Goal: Task Accomplishment & Management: Use online tool/utility

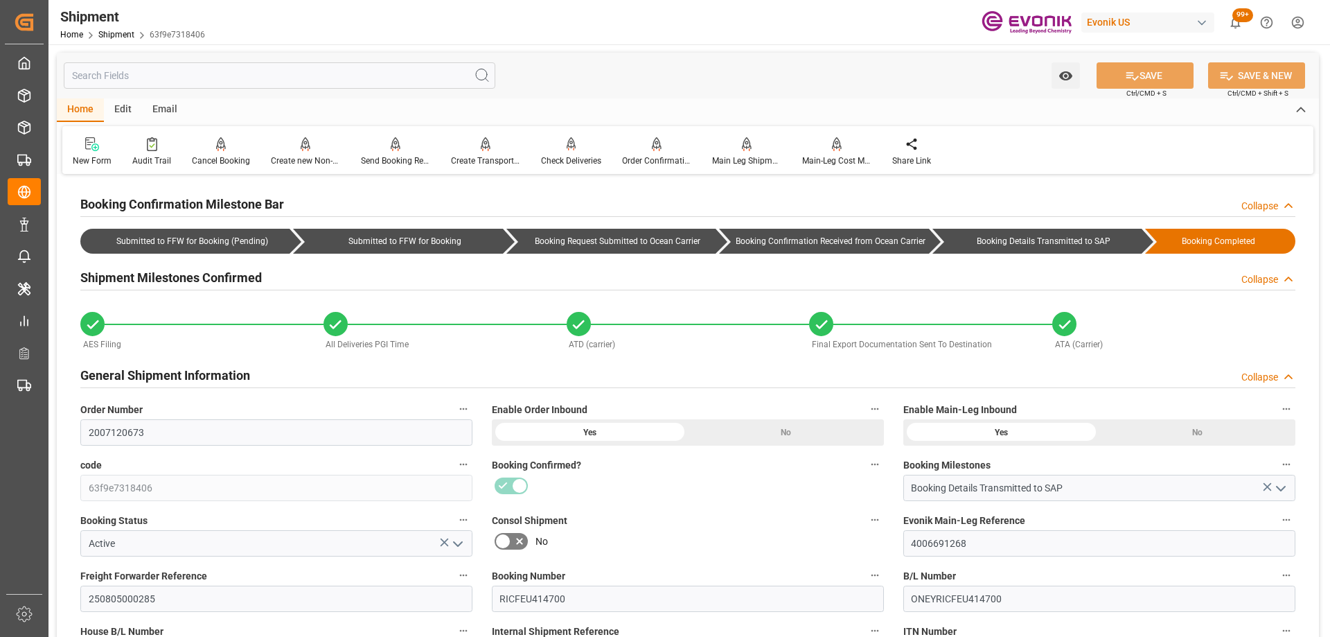
scroll to position [277, 0]
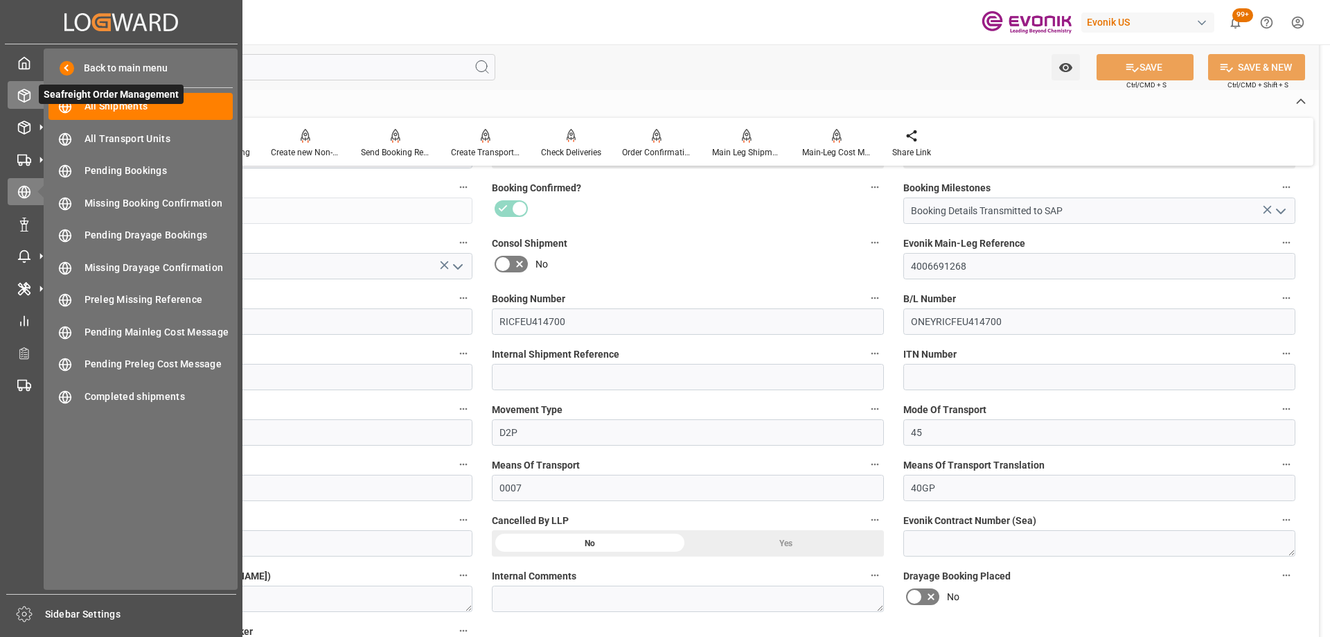
click at [28, 97] on icon at bounding box center [24, 96] width 14 height 14
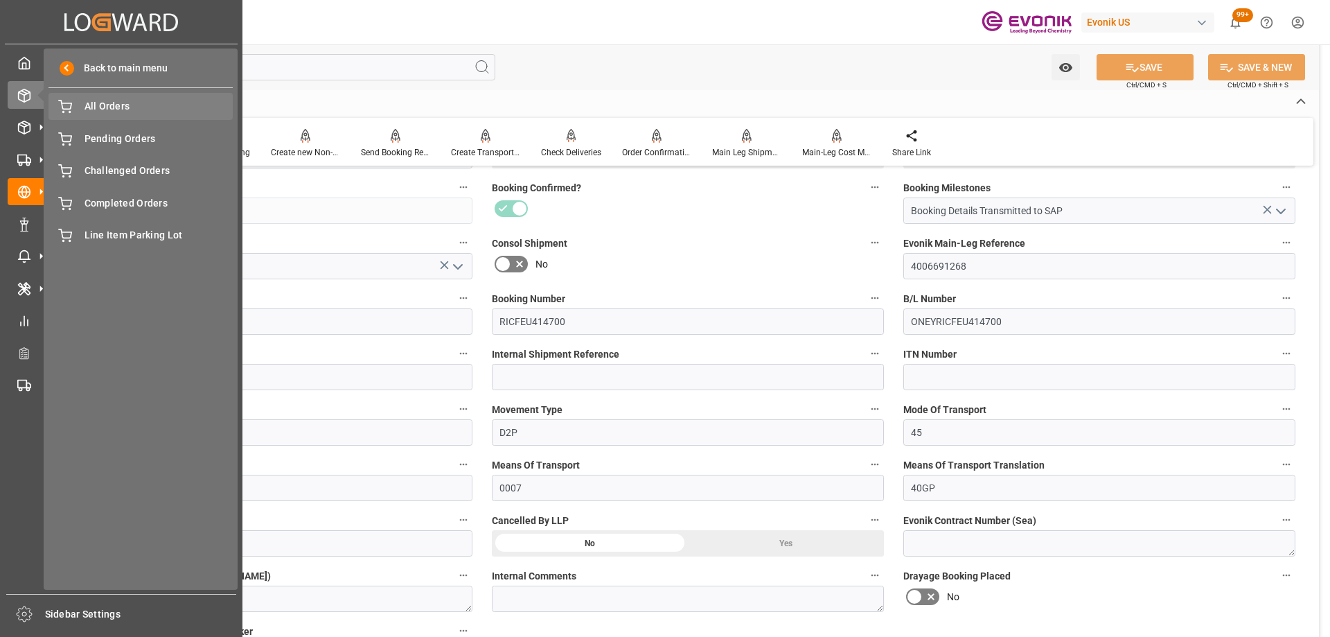
click at [98, 105] on span "All Orders" at bounding box center [159, 106] width 149 height 15
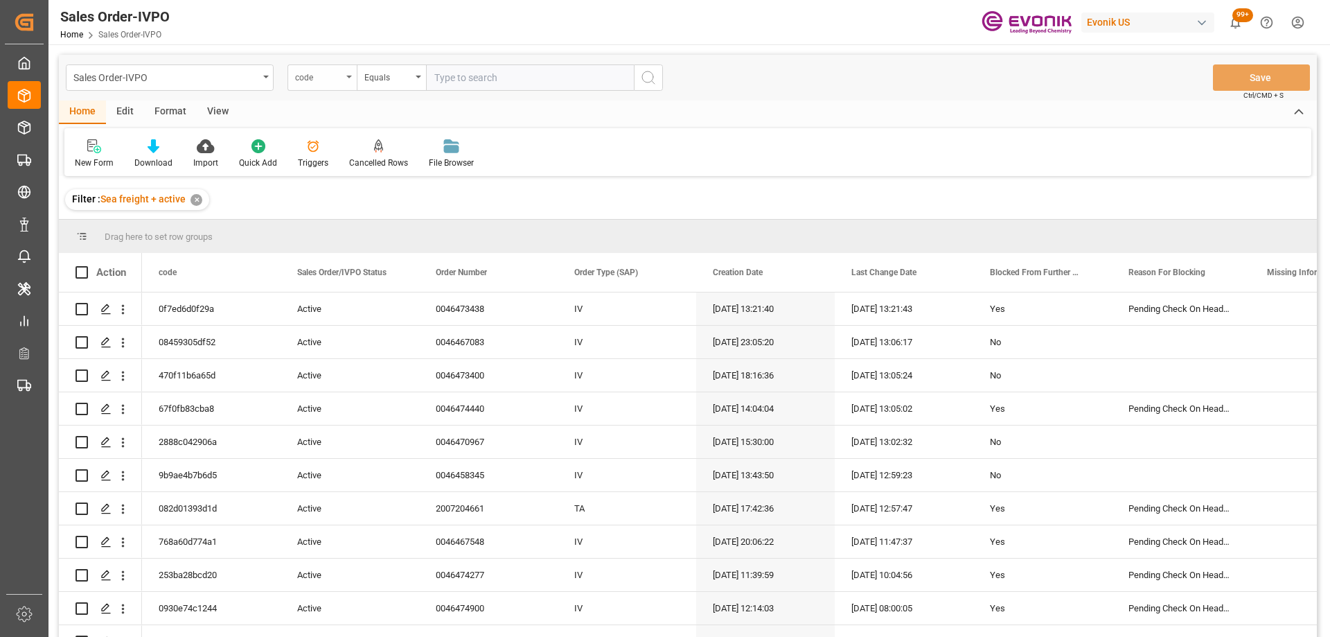
click at [330, 73] on div "code" at bounding box center [318, 76] width 47 height 16
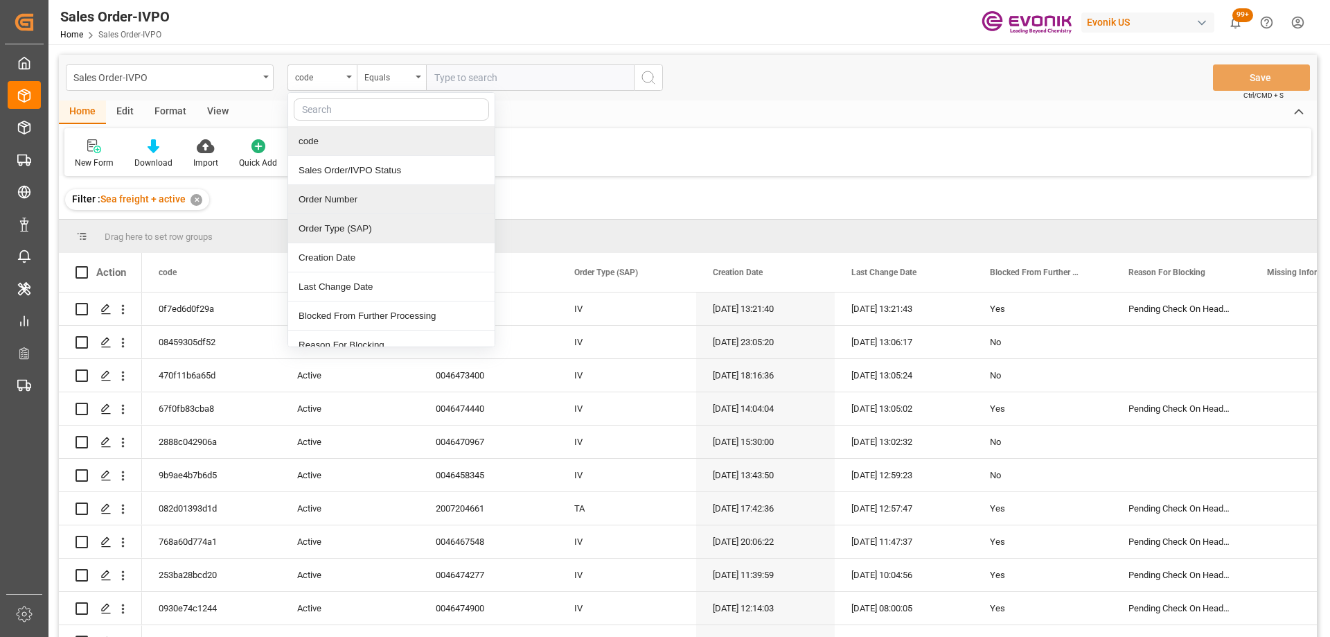
type input "s"
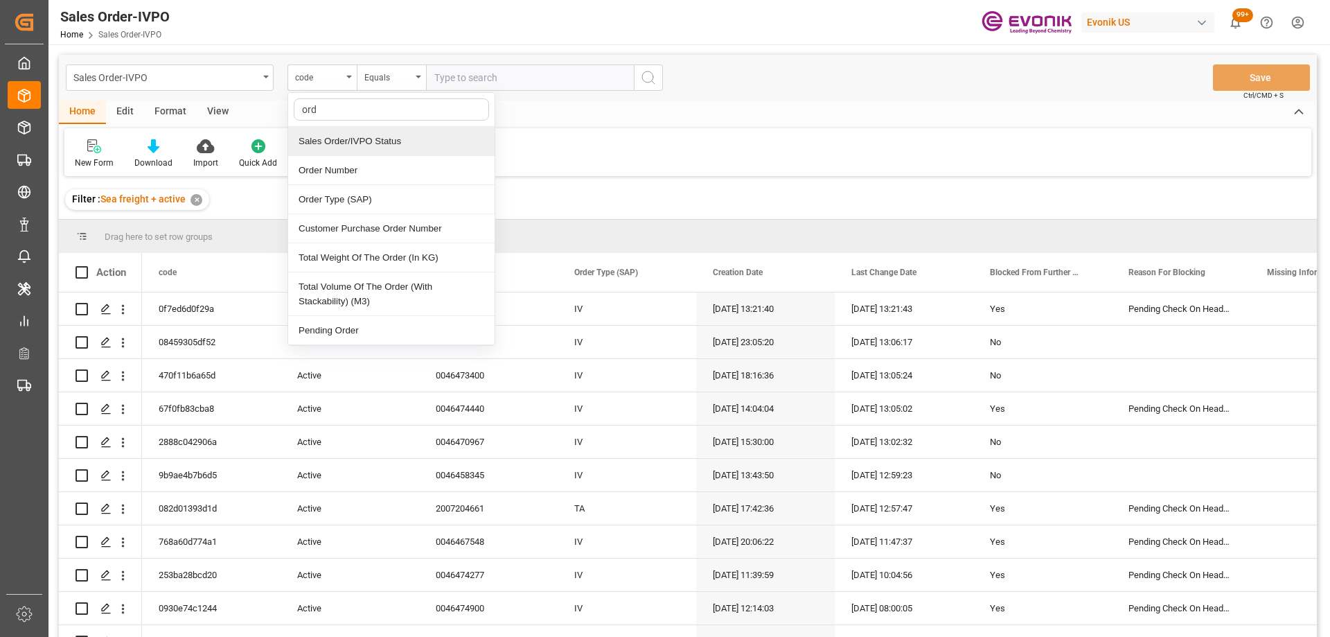
type input "orde"
click at [380, 163] on div "Order Number" at bounding box center [391, 170] width 206 height 29
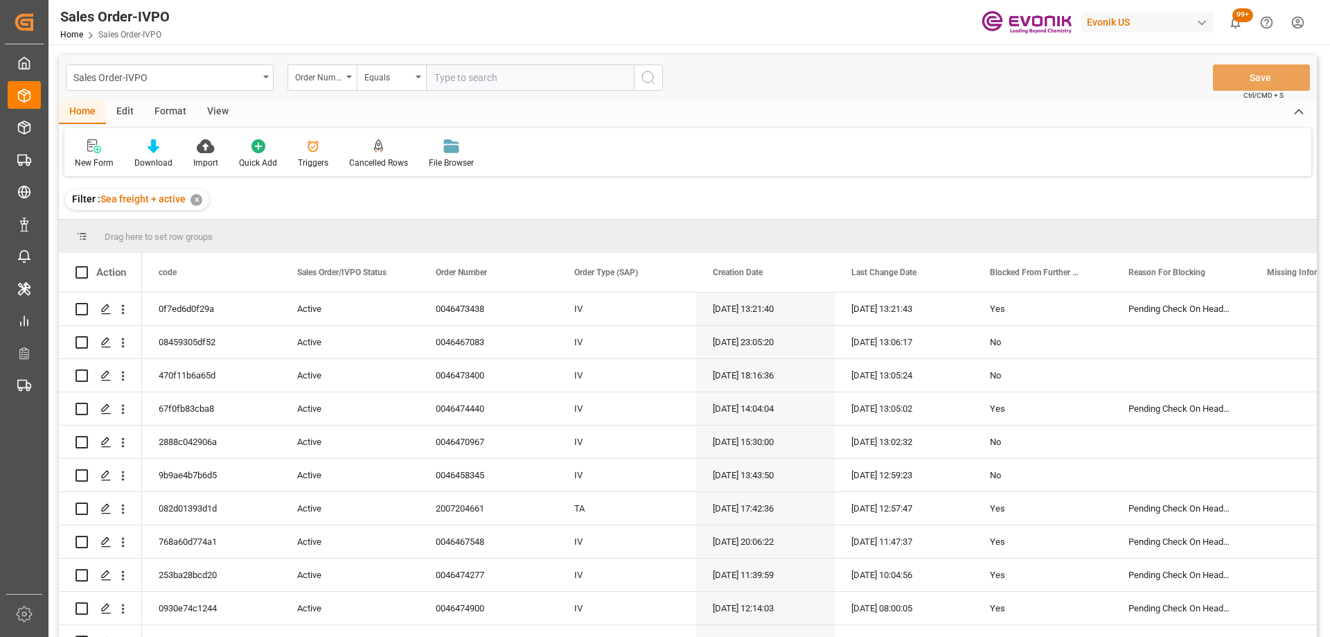
click at [461, 78] on input "text" at bounding box center [530, 77] width 208 height 26
paste input "0046474277"
type input "0046474277"
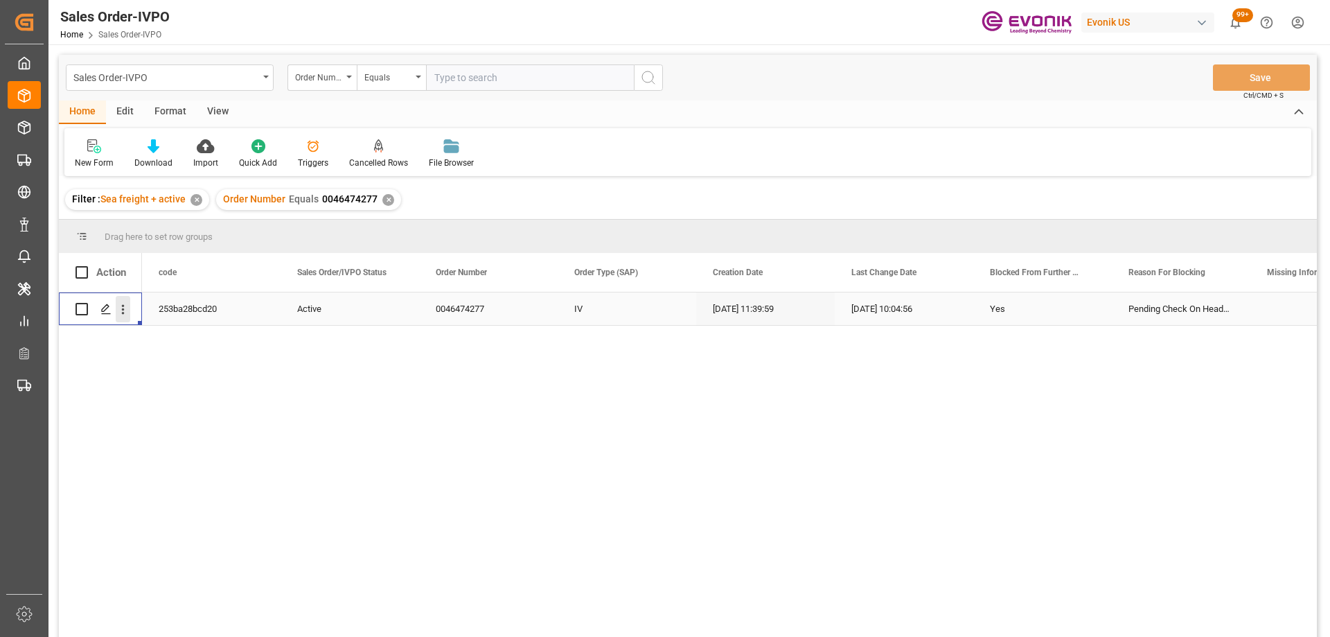
click at [121, 311] on icon "open menu" at bounding box center [123, 309] width 15 height 15
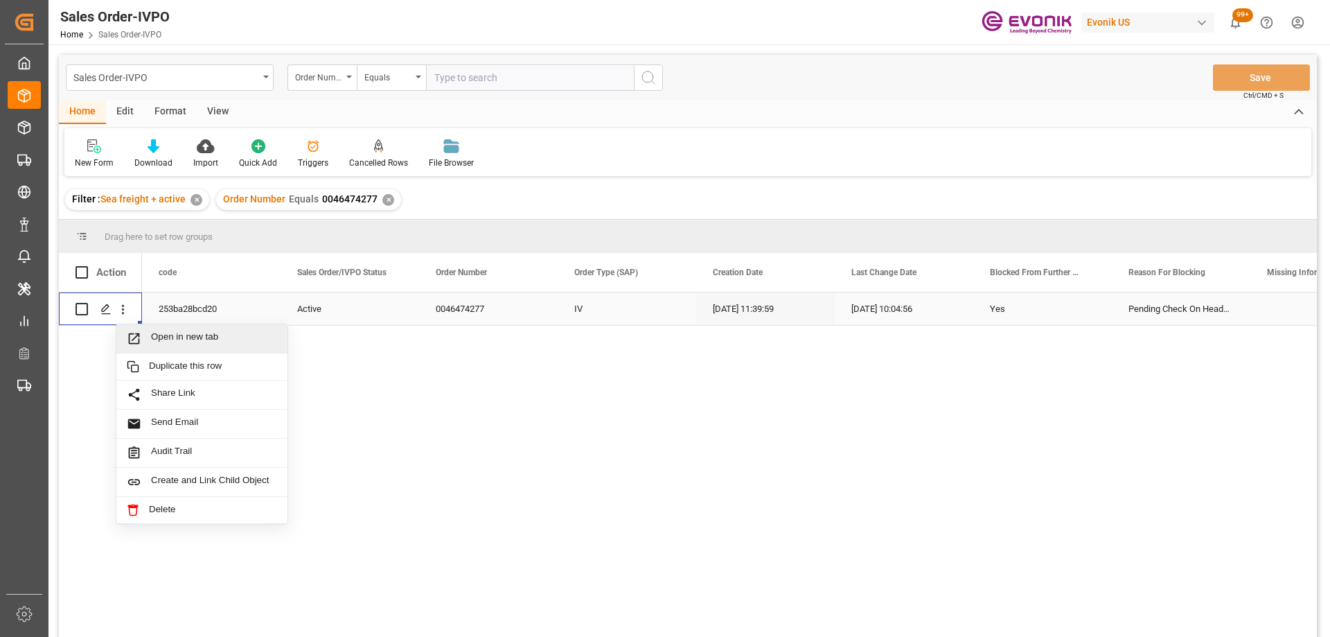
click at [151, 335] on span "Open in new tab" at bounding box center [214, 338] width 126 height 15
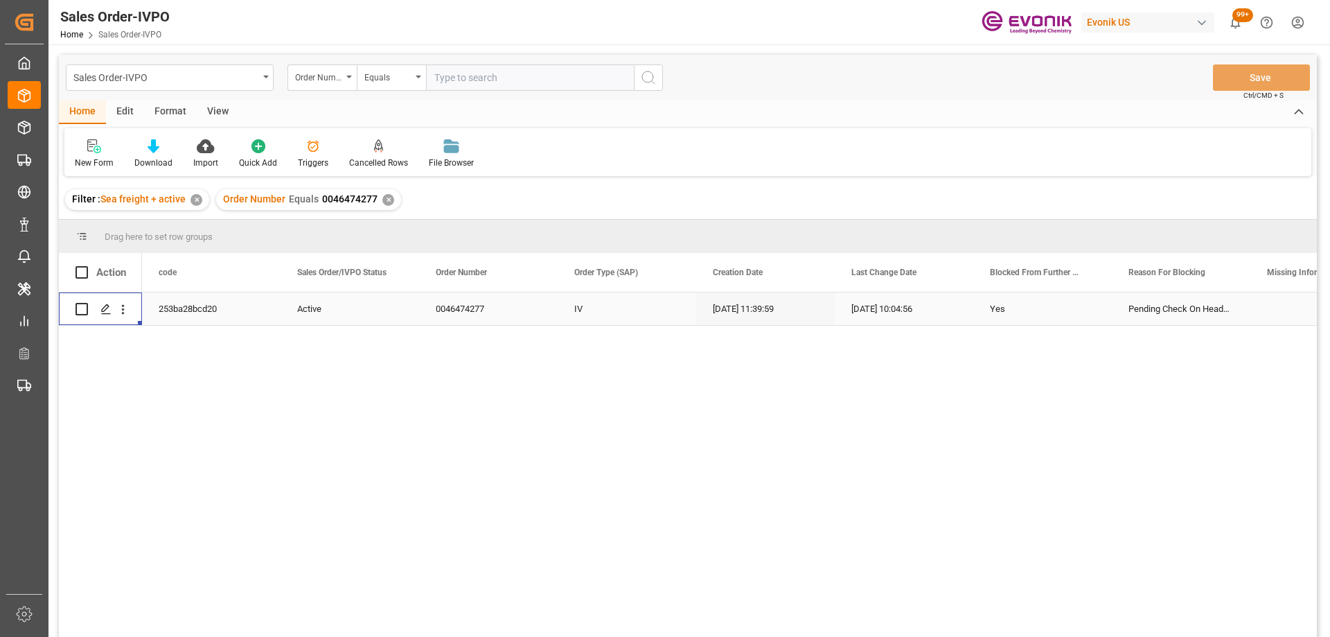
click at [505, 73] on input "text" at bounding box center [530, 77] width 208 height 26
paste input "2007204661"
type input "2007204661"
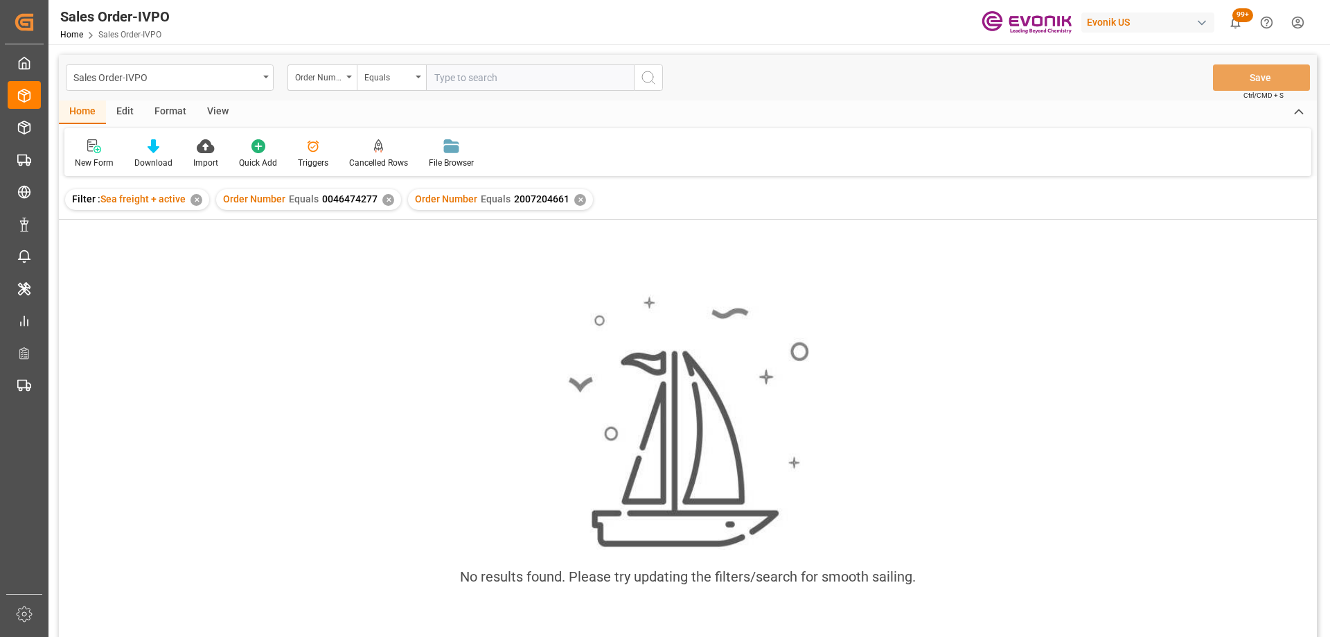
click at [383, 198] on div "✕" at bounding box center [388, 200] width 12 height 12
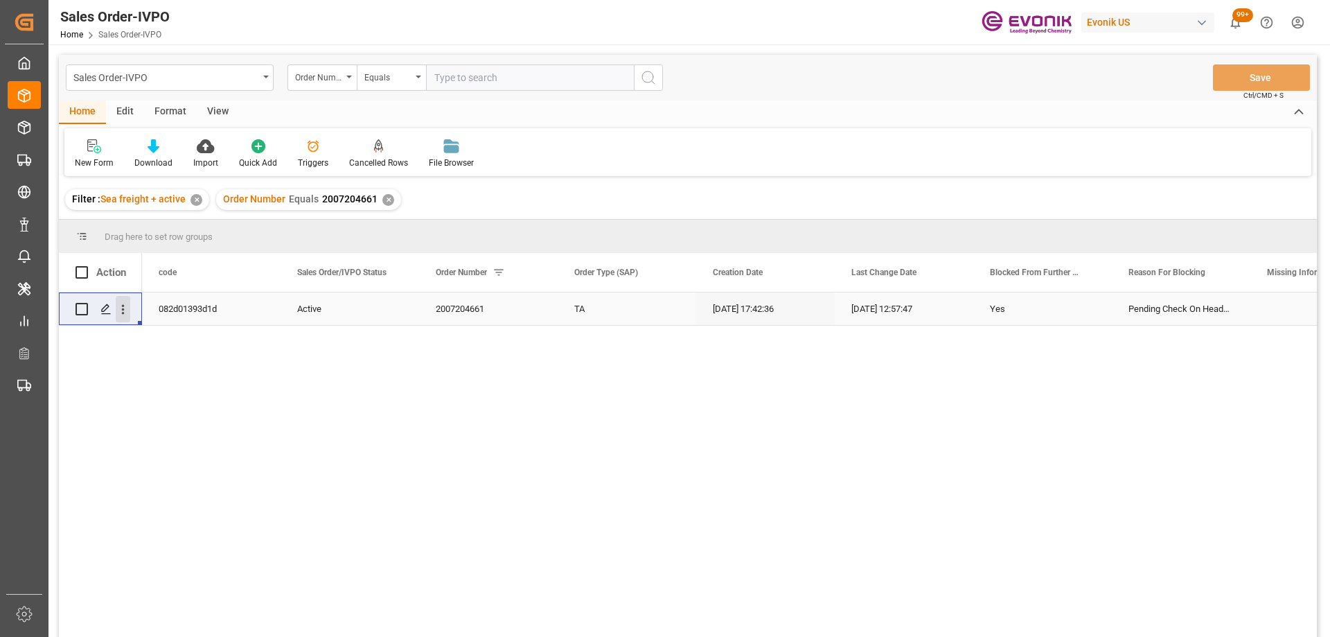
click at [126, 307] on icon "open menu" at bounding box center [123, 309] width 15 height 15
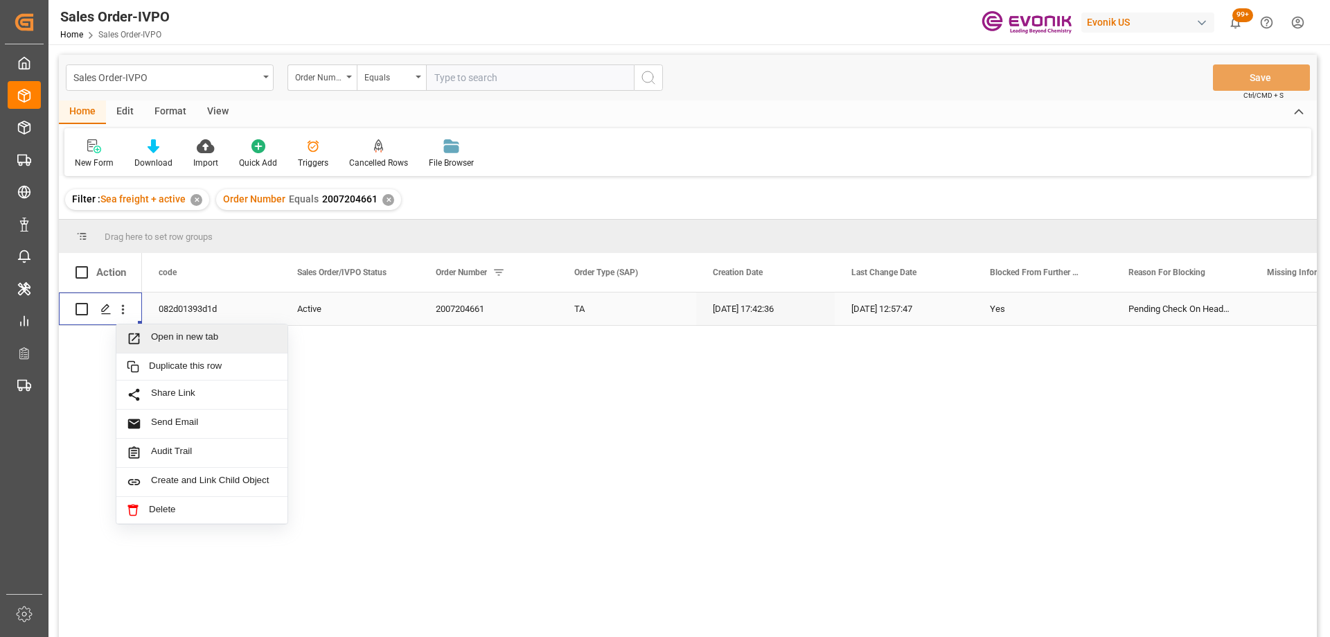
click at [166, 339] on span "Open in new tab" at bounding box center [214, 338] width 126 height 15
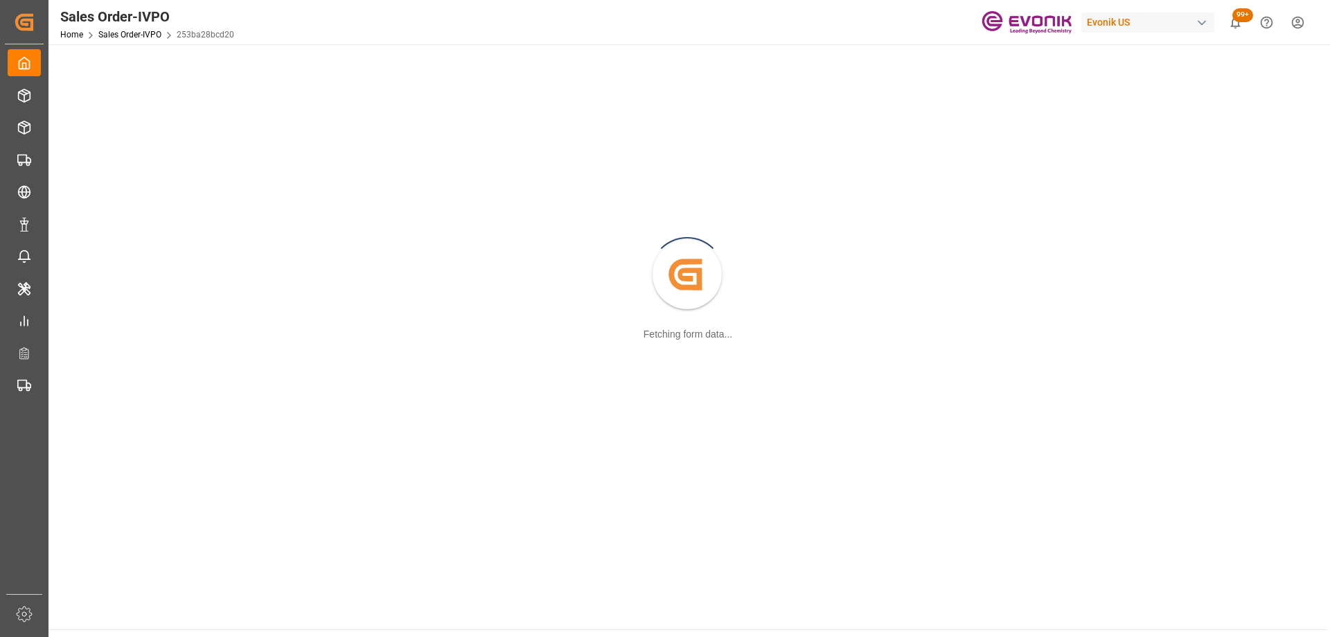
scroll to position [69, 0]
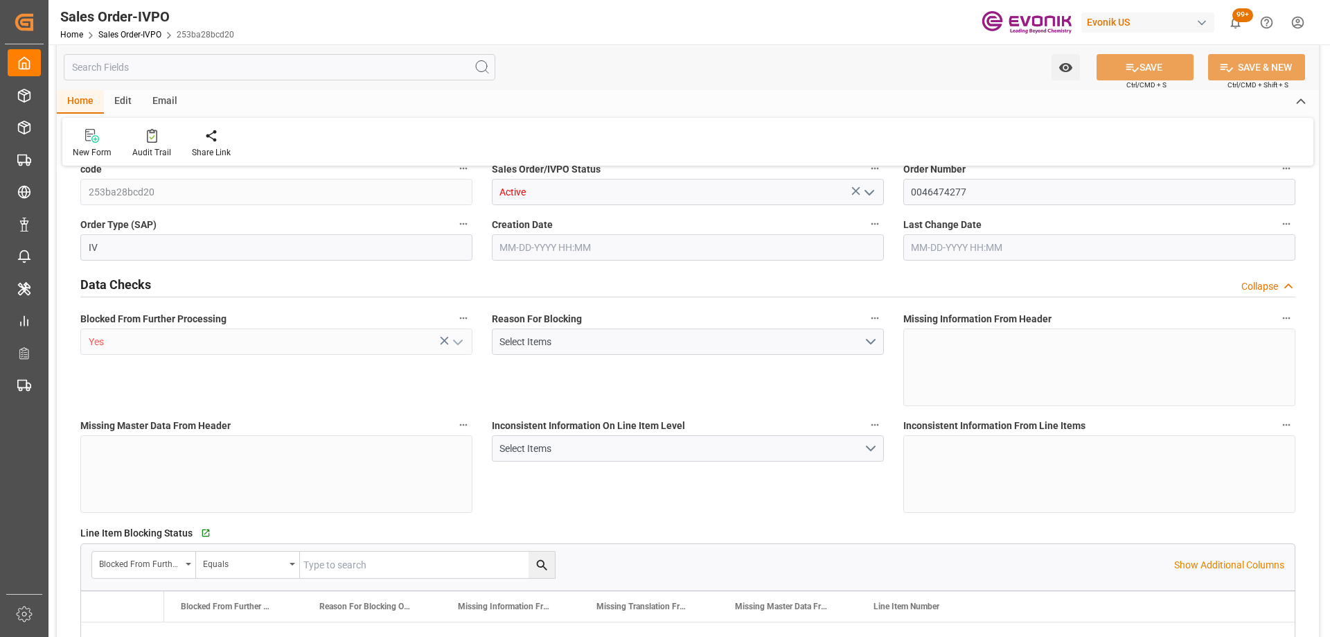
type input "BRSSZ"
type input "0"
type input "1"
type input "2"
type input "1"
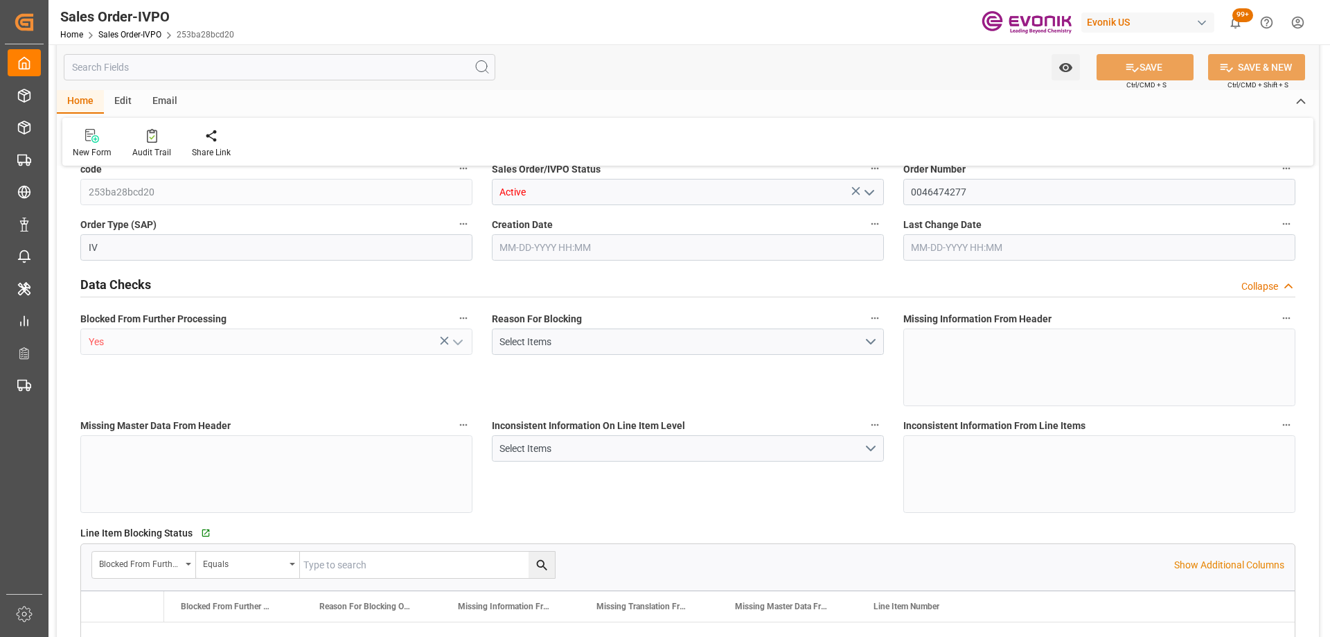
type input "19783"
type input "1.349"
type input "17000"
type input "30"
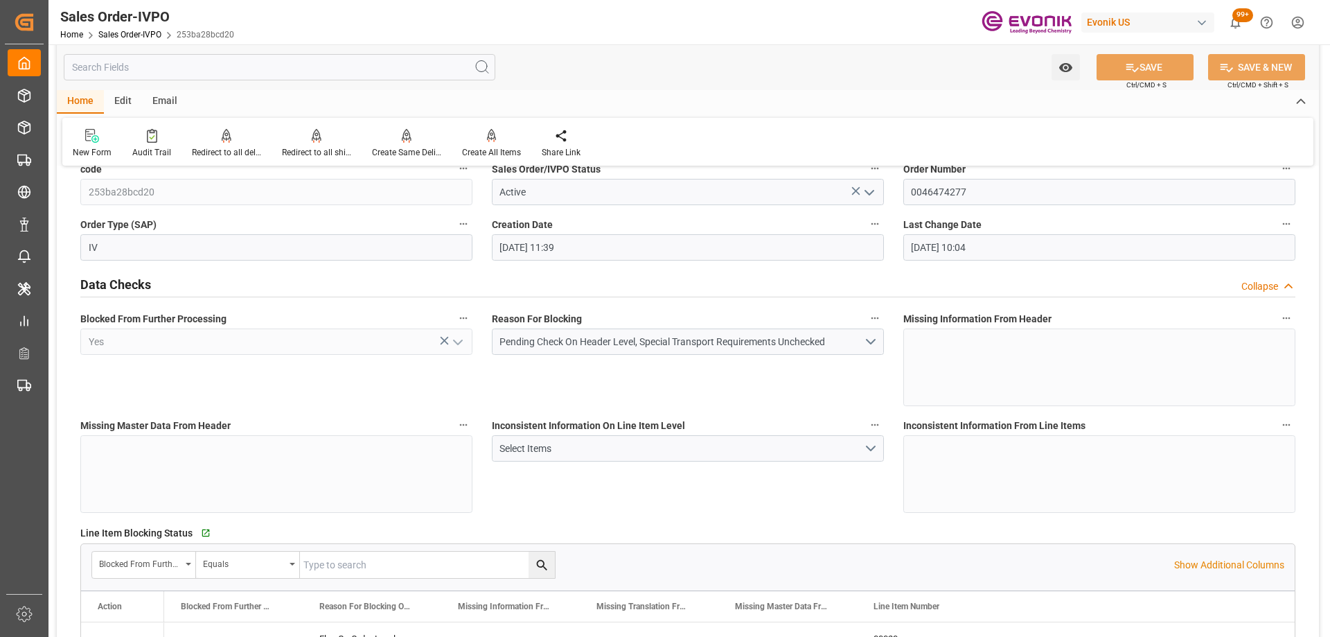
type input "09-26-2025 11:39"
type input "09-30-2025 10:04"
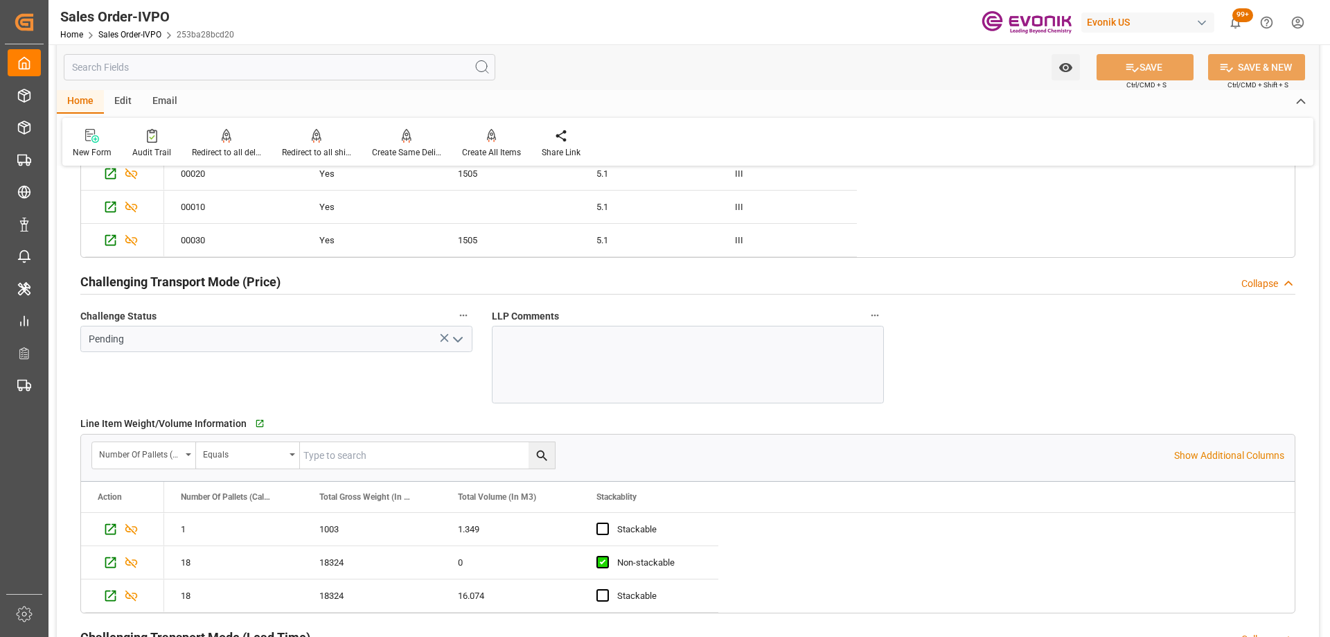
scroll to position [2009, 0]
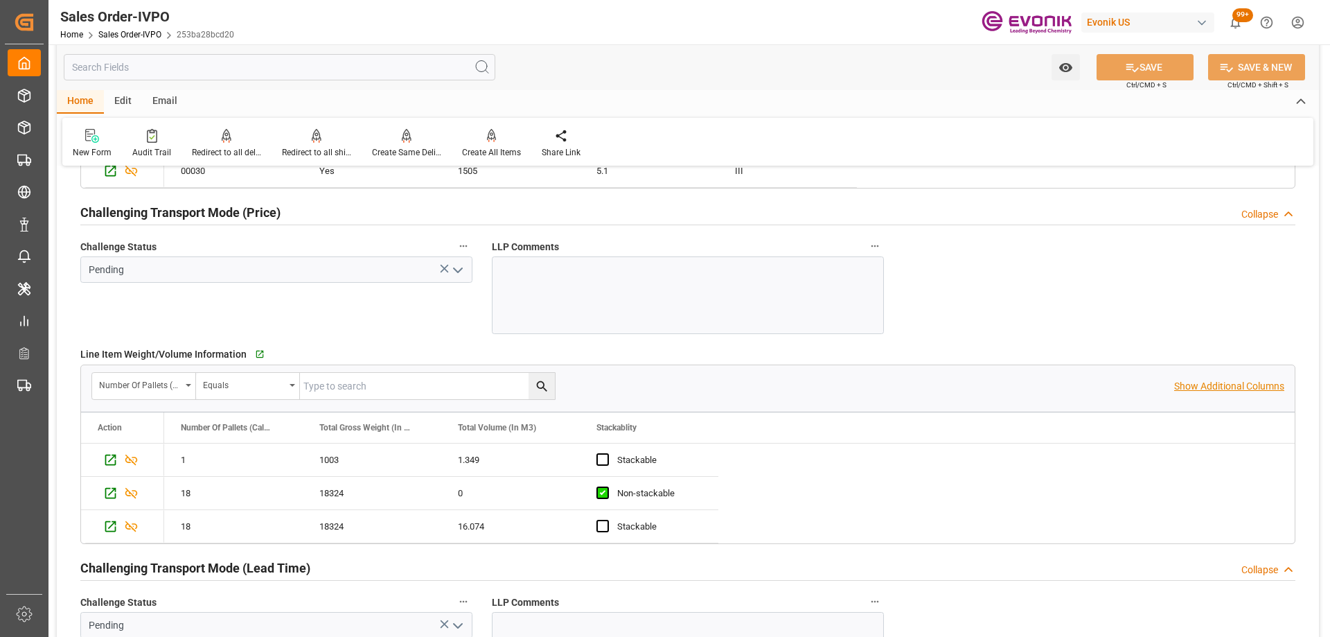
click at [1198, 386] on p "Show Additional Columns" at bounding box center [1229, 386] width 110 height 15
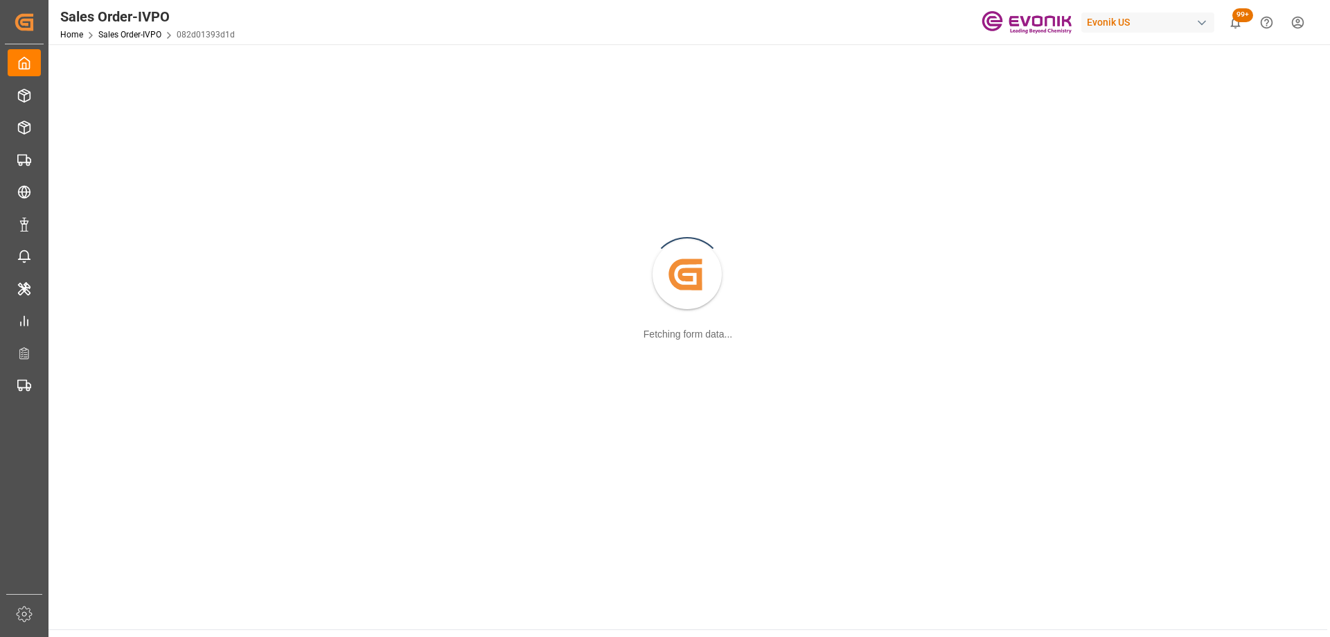
scroll to position [69, 0]
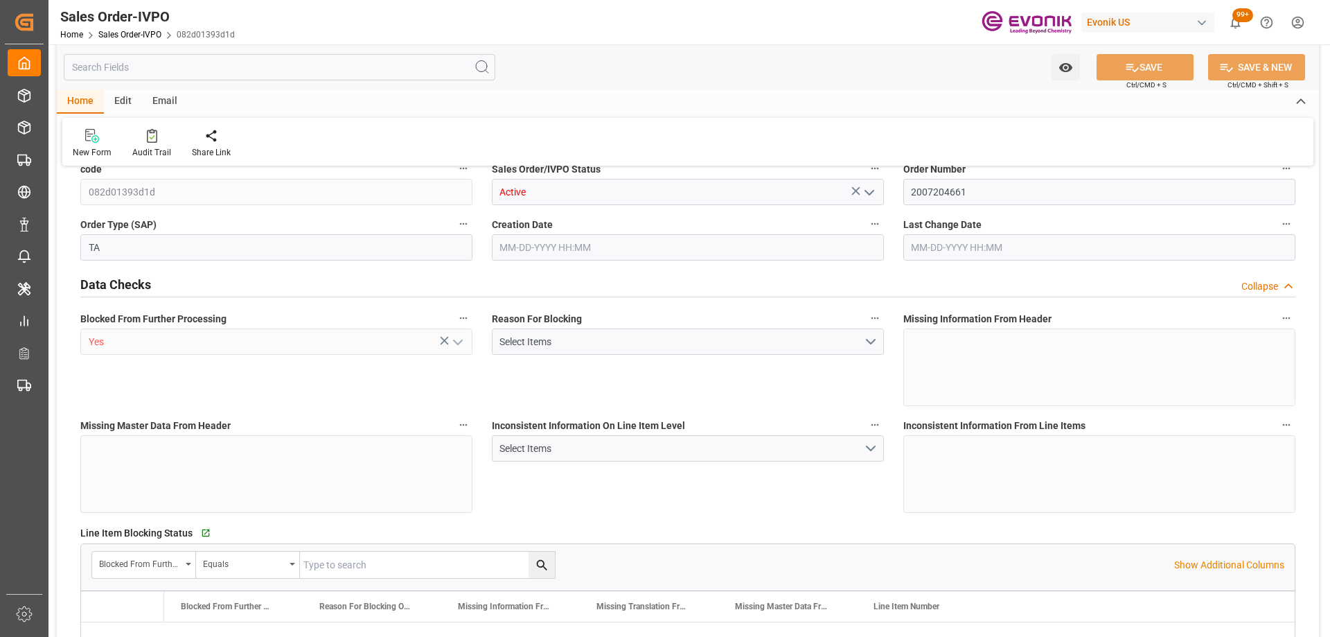
type input "CLSAI"
type input "0"
type input "1"
type input "2"
type input "1"
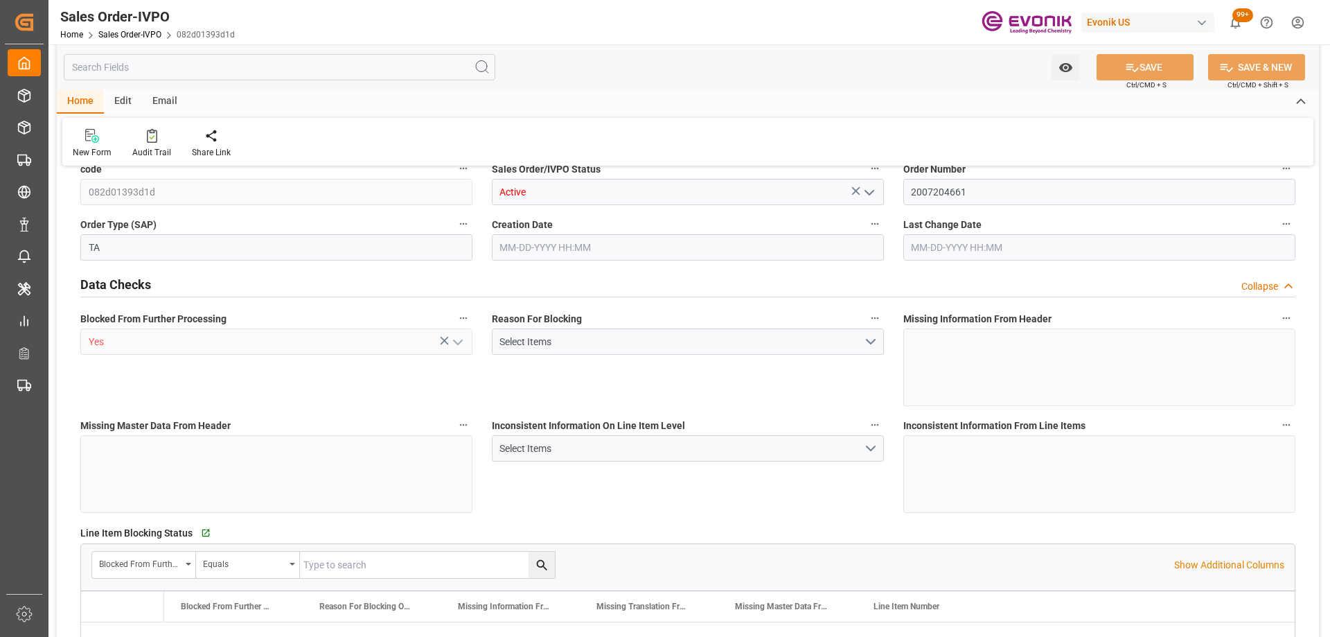
type input "19801.04"
type input "17.7203"
type input "17000"
type input "30"
type input "09-29-2025 17:42"
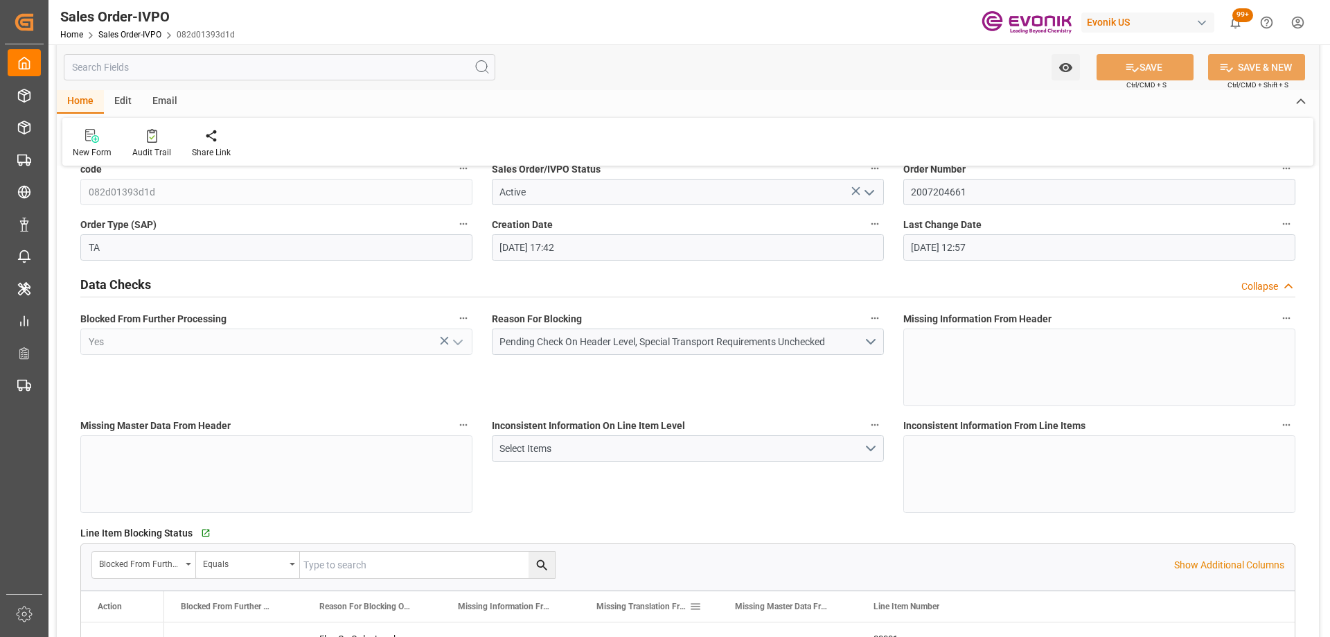
type input "09-30-2025 12:57"
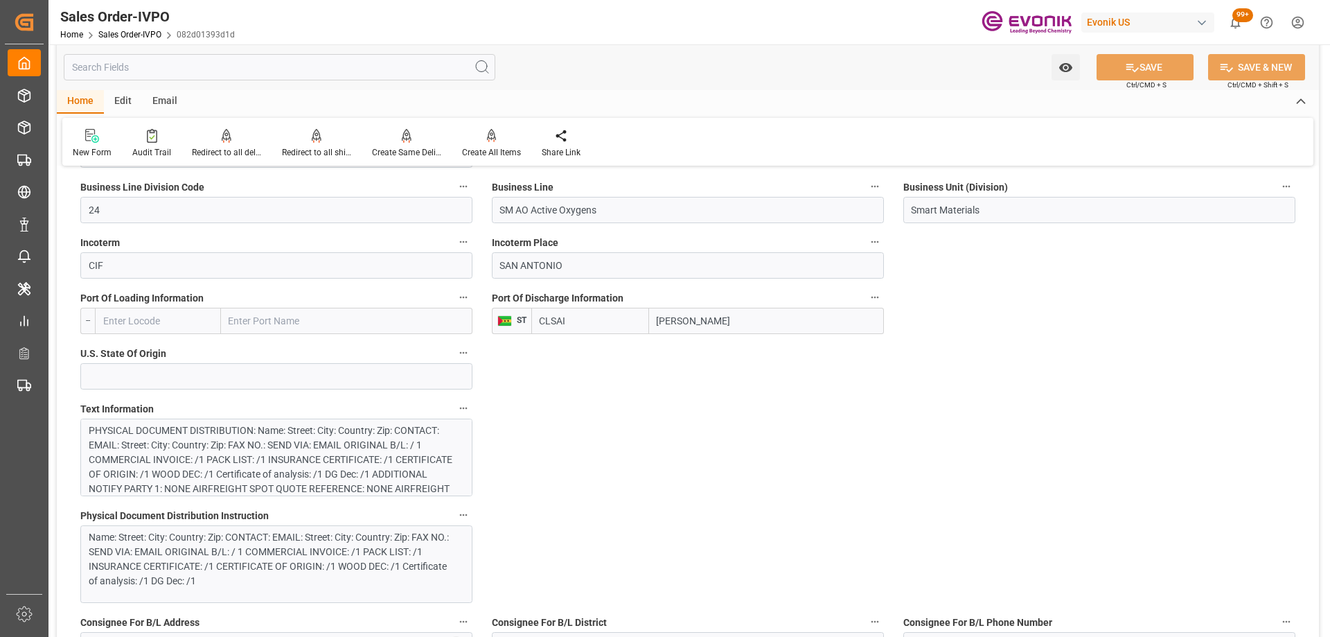
scroll to position [766, 0]
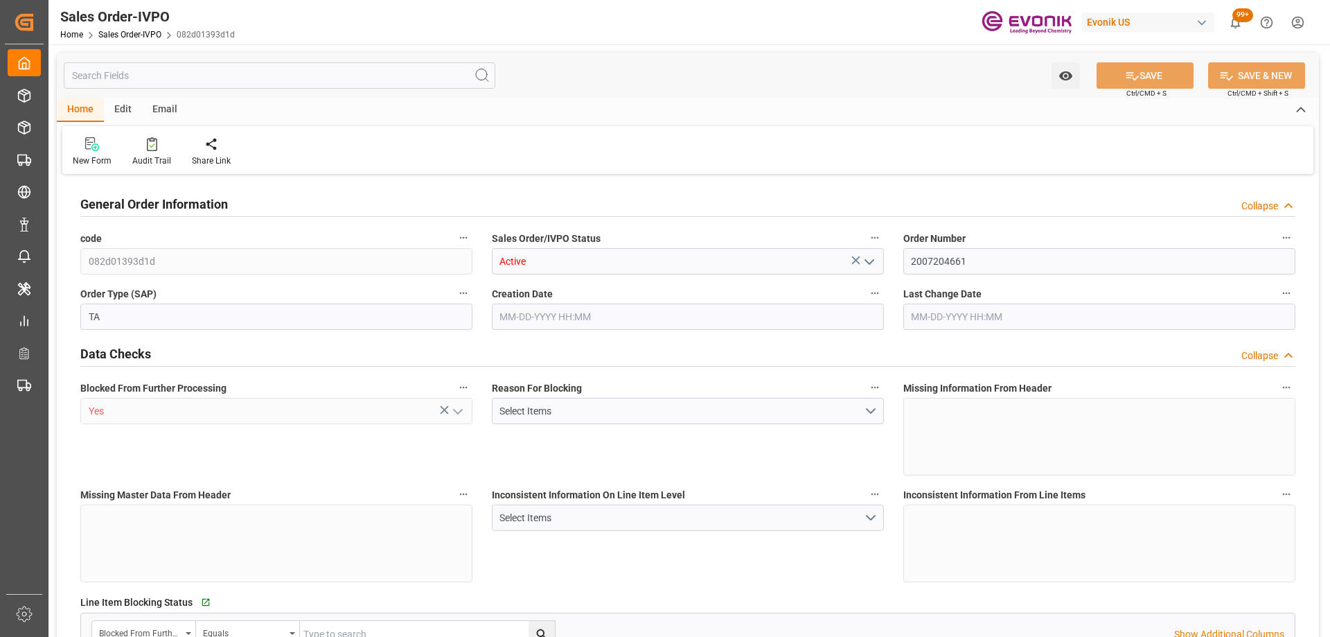
type input "CLSAI"
type input "0"
type input "1"
type input "2"
type input "1"
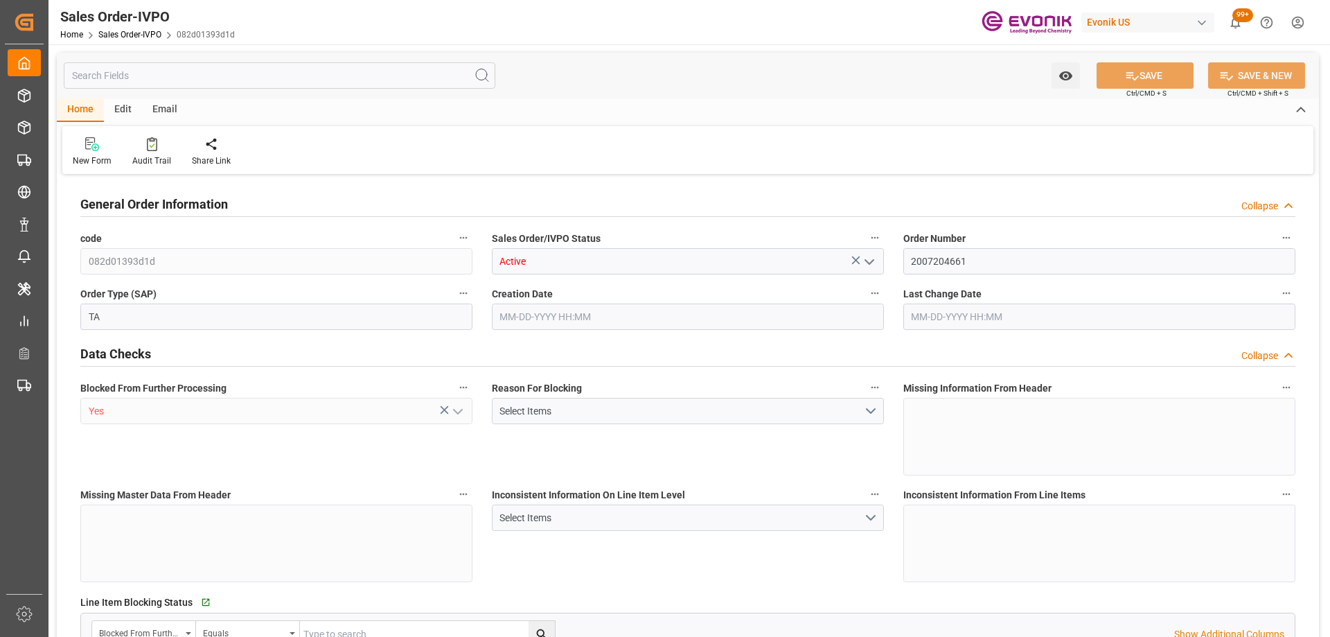
type input "19801.04"
type input "17.7203"
type input "17000"
type input "30"
type input "09-29-2025 17:42"
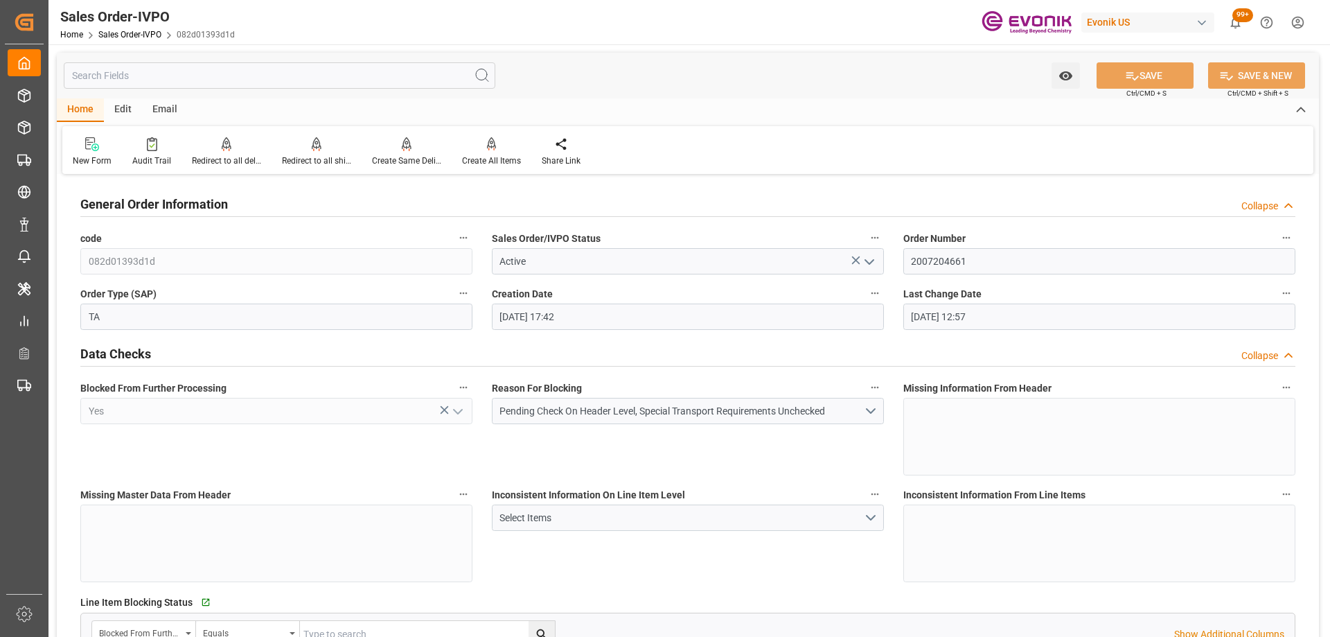
type input "09-30-2025 12:57"
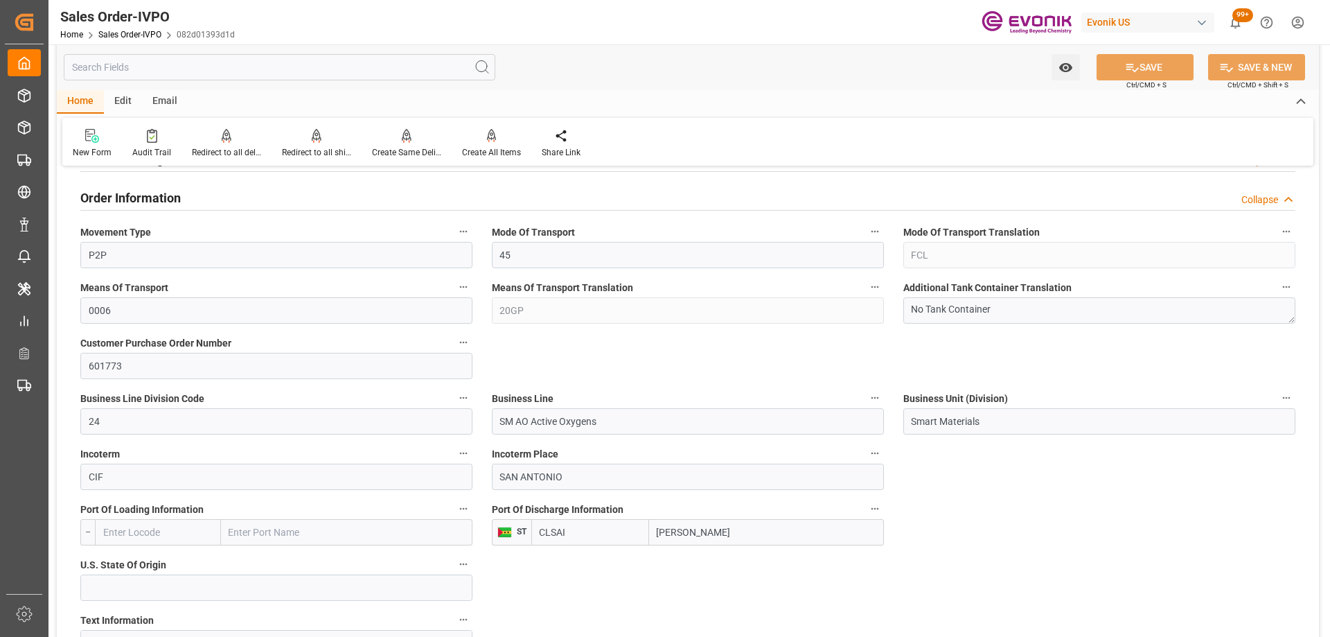
scroll to position [901, 0]
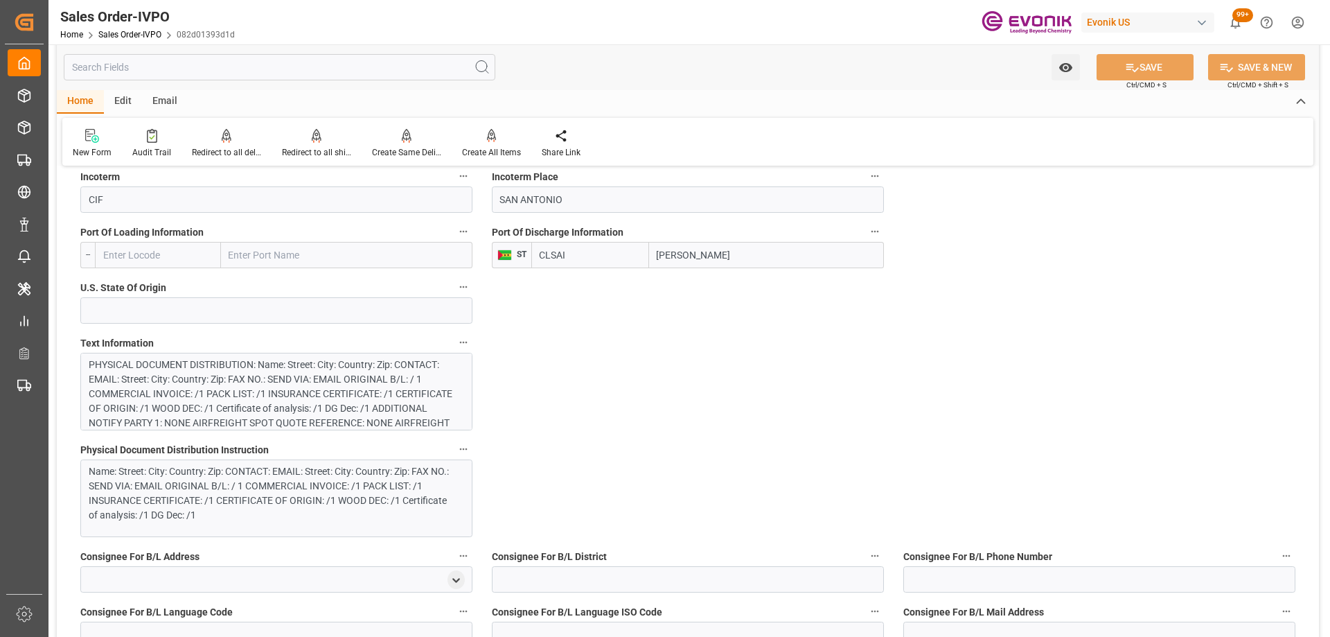
drag, startPoint x: 725, startPoint y: 257, endPoint x: 636, endPoint y: 247, distance: 89.2
click at [636, 247] on div "CLSAI Santo Antonio" at bounding box center [707, 255] width 353 height 26
click at [1125, 72] on icon at bounding box center [1132, 67] width 15 height 15
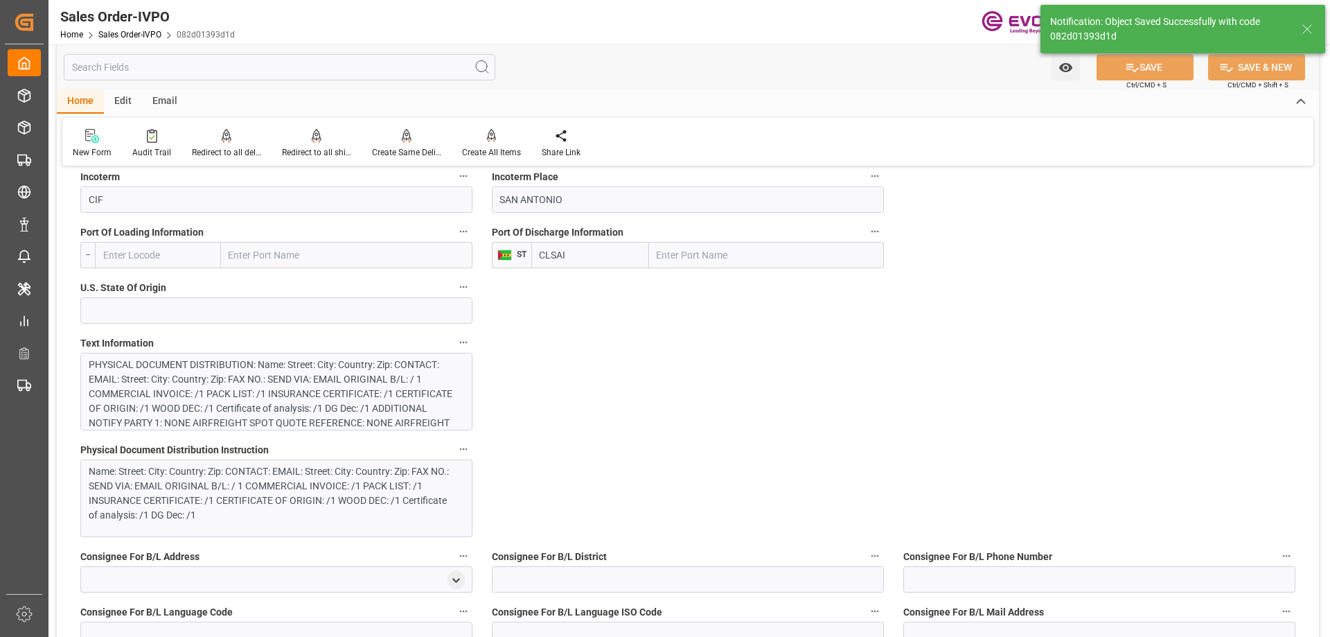
type input "09-30-2025 13:45"
type input "San Antonio"
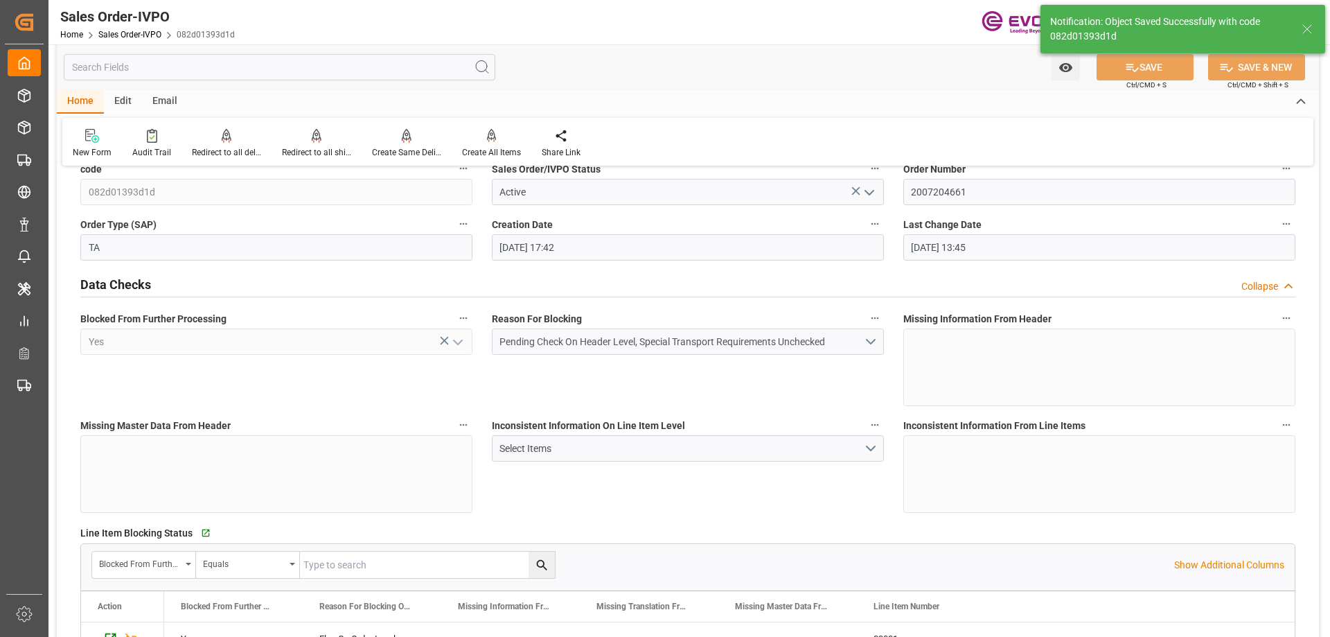
scroll to position [0, 0]
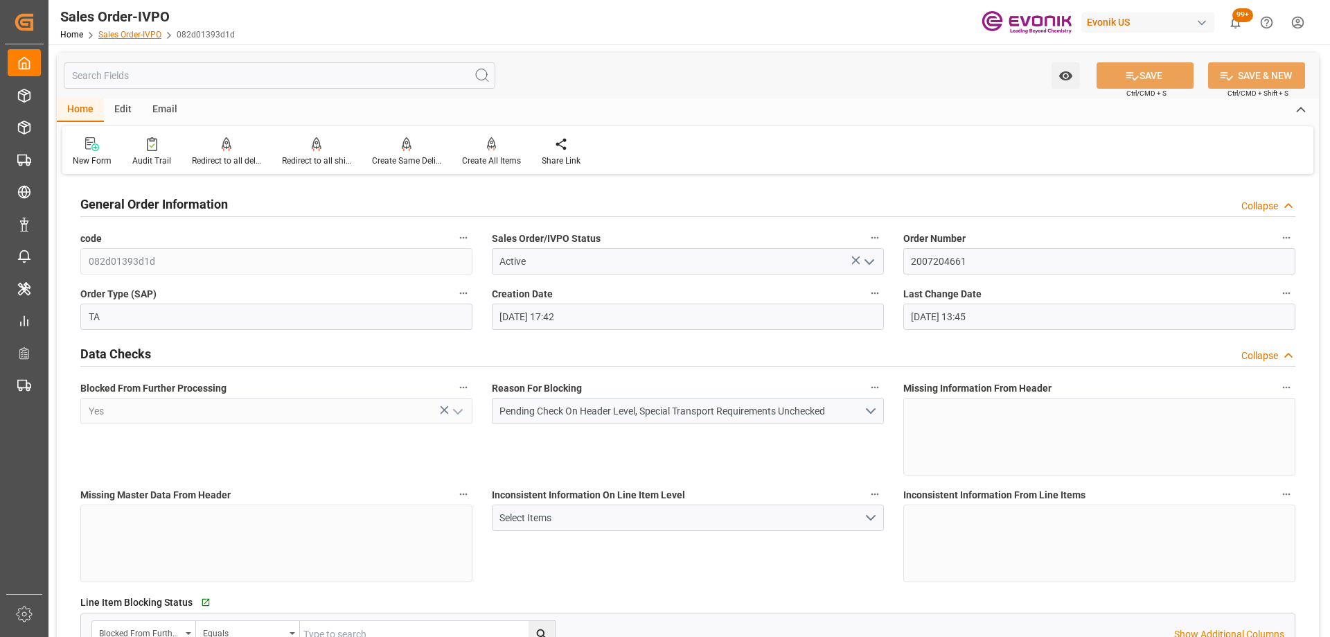
click at [148, 32] on link "Sales Order-IVPO" at bounding box center [129, 35] width 63 height 10
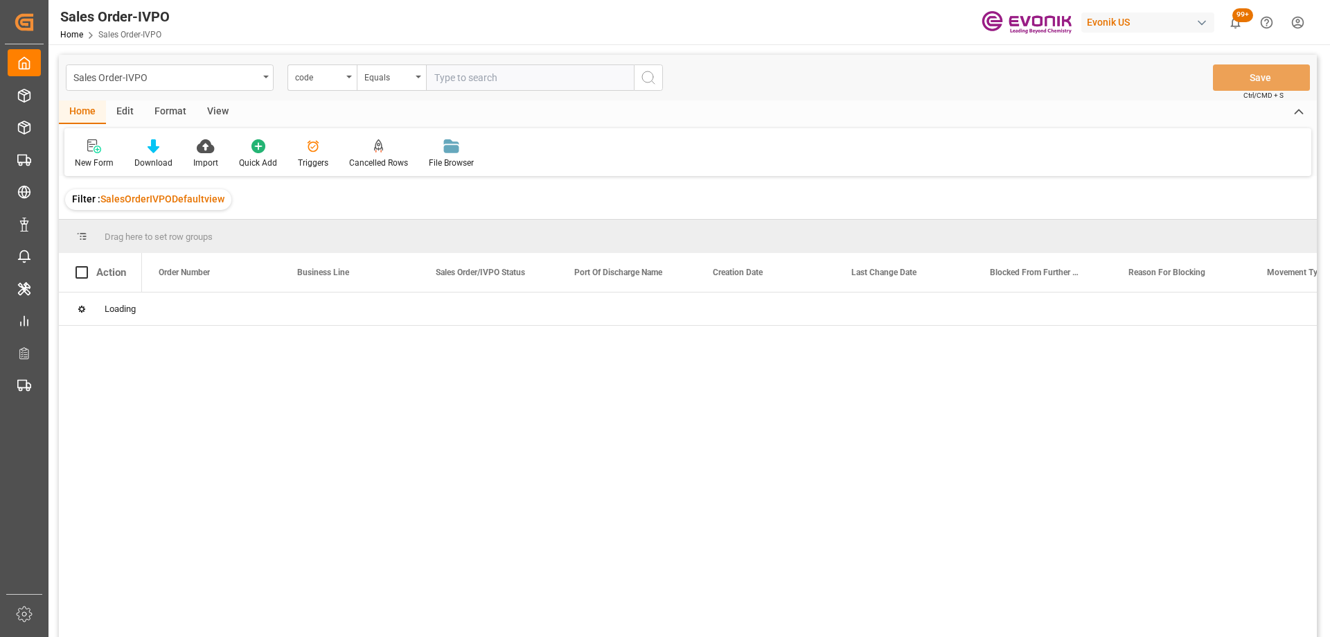
click at [325, 77] on div "code" at bounding box center [318, 76] width 47 height 16
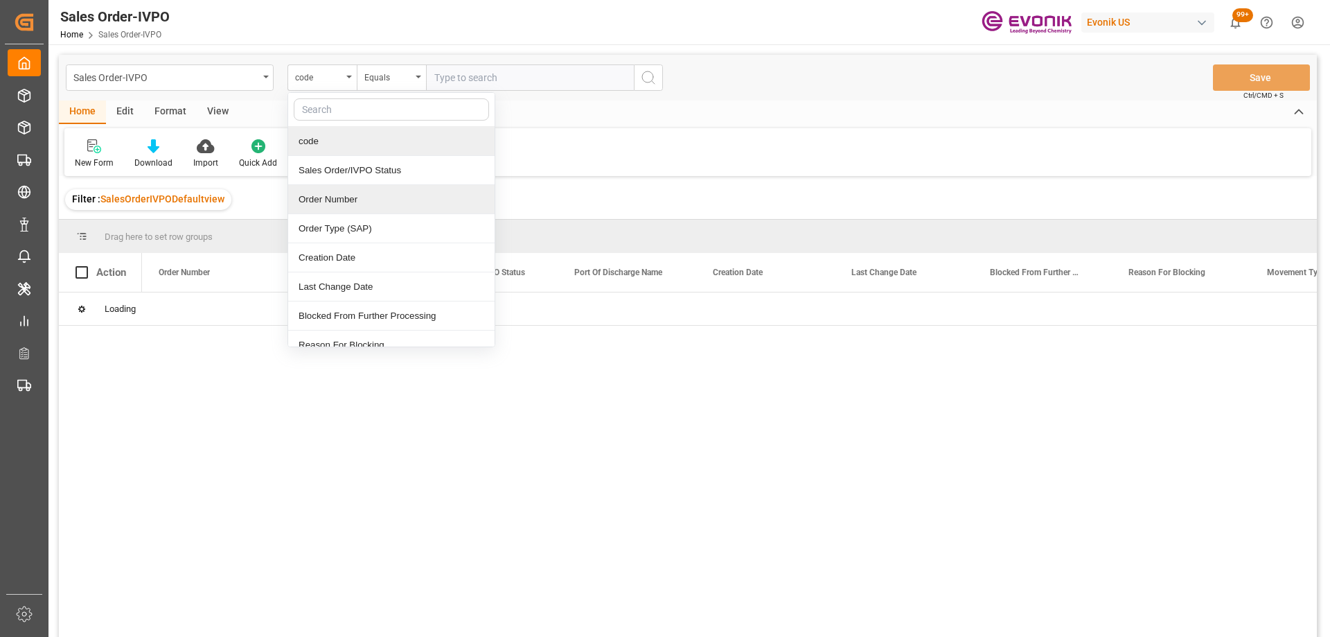
click at [332, 193] on div "Order Number" at bounding box center [391, 199] width 206 height 29
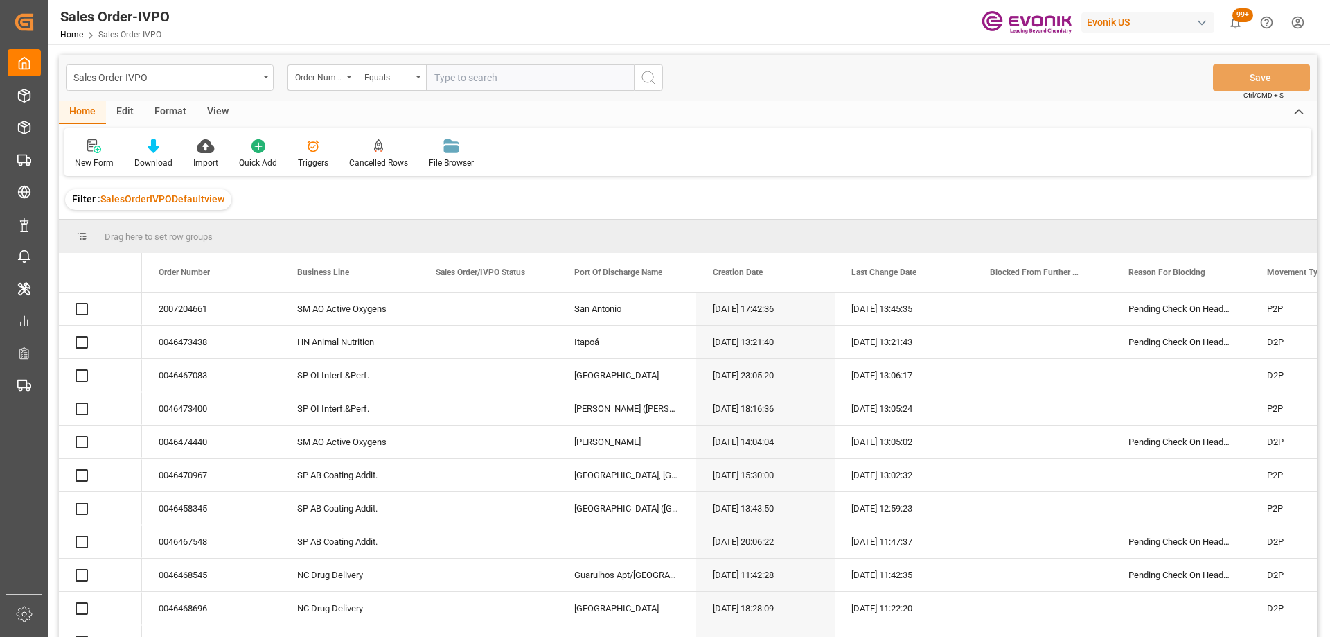
click at [472, 73] on input "text" at bounding box center [530, 77] width 208 height 26
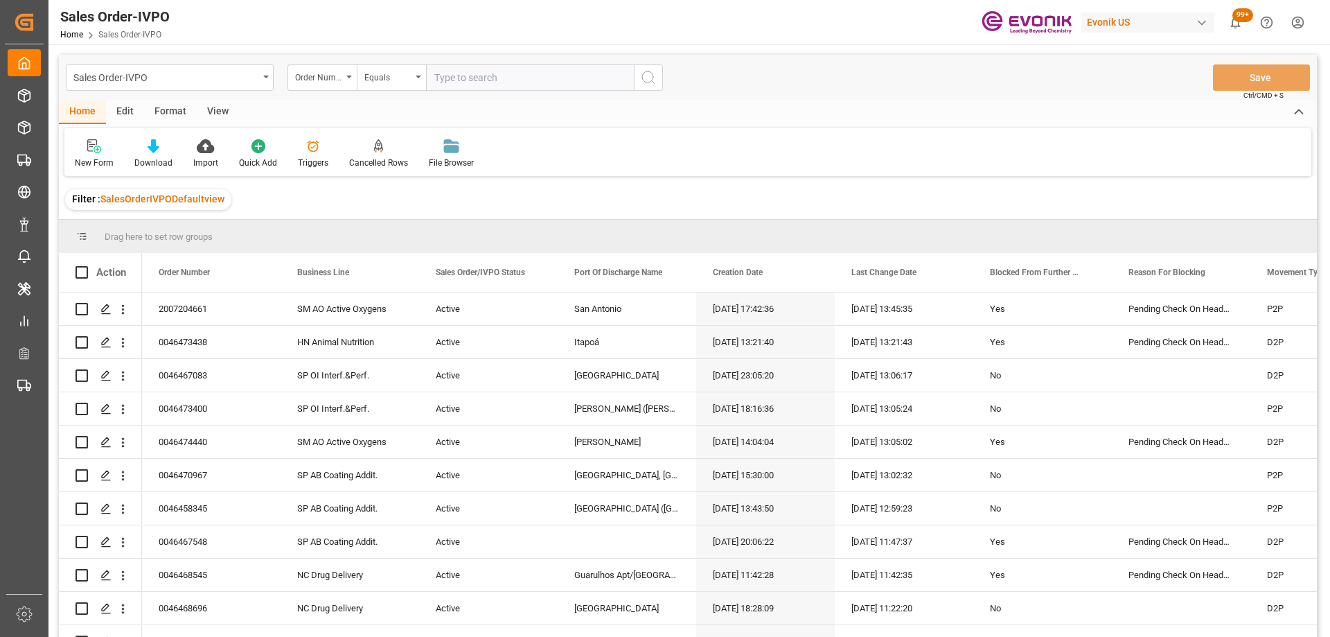
paste input "46475169"
type input "0046475169"
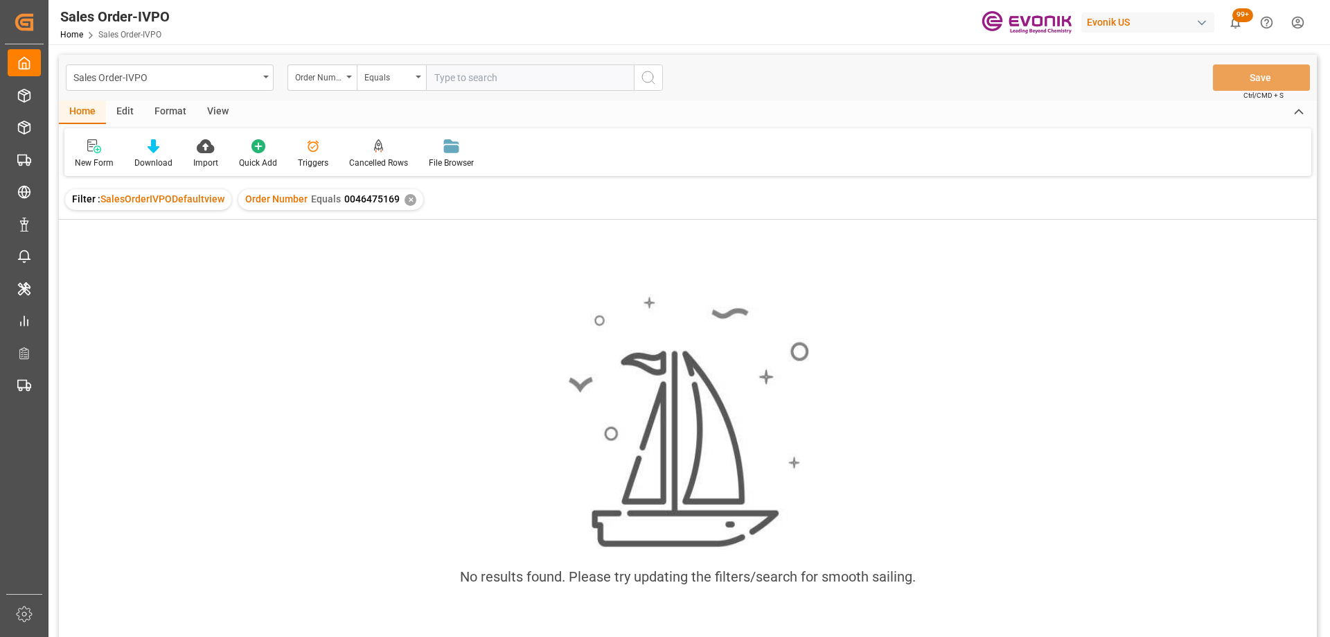
click at [487, 77] on input "text" at bounding box center [530, 77] width 208 height 26
type input "0046475169"
click at [405, 200] on div "✕" at bounding box center [411, 200] width 12 height 12
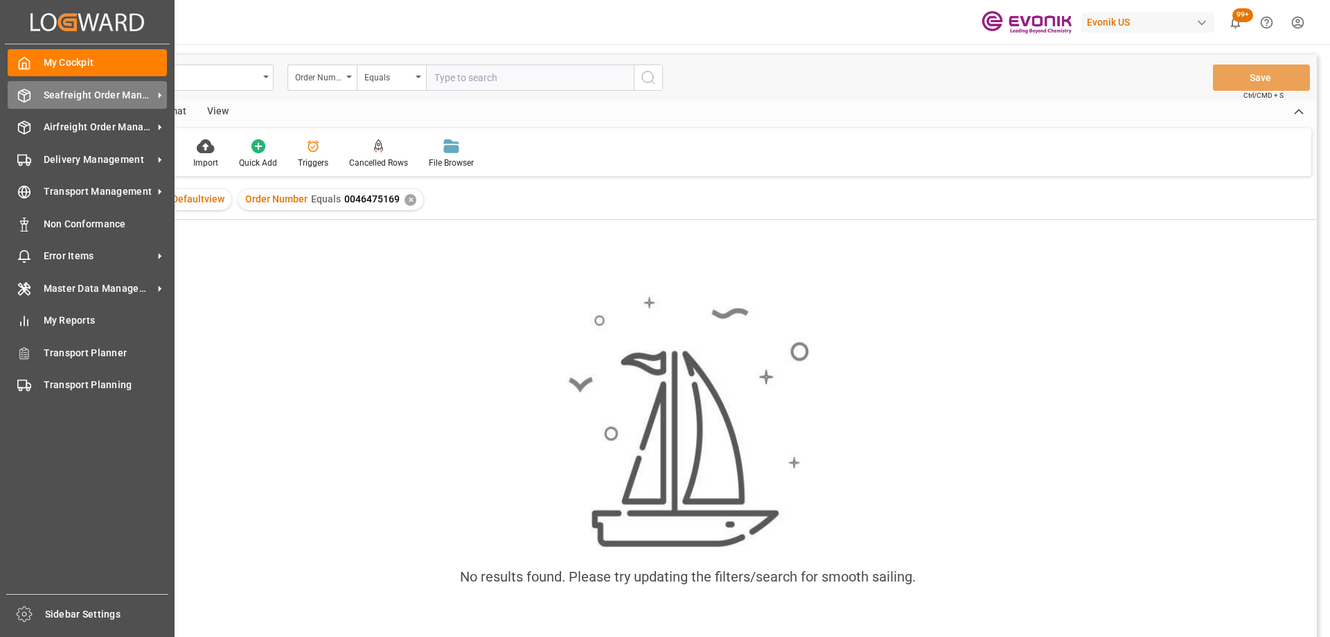
click at [20, 94] on icon at bounding box center [24, 96] width 14 height 14
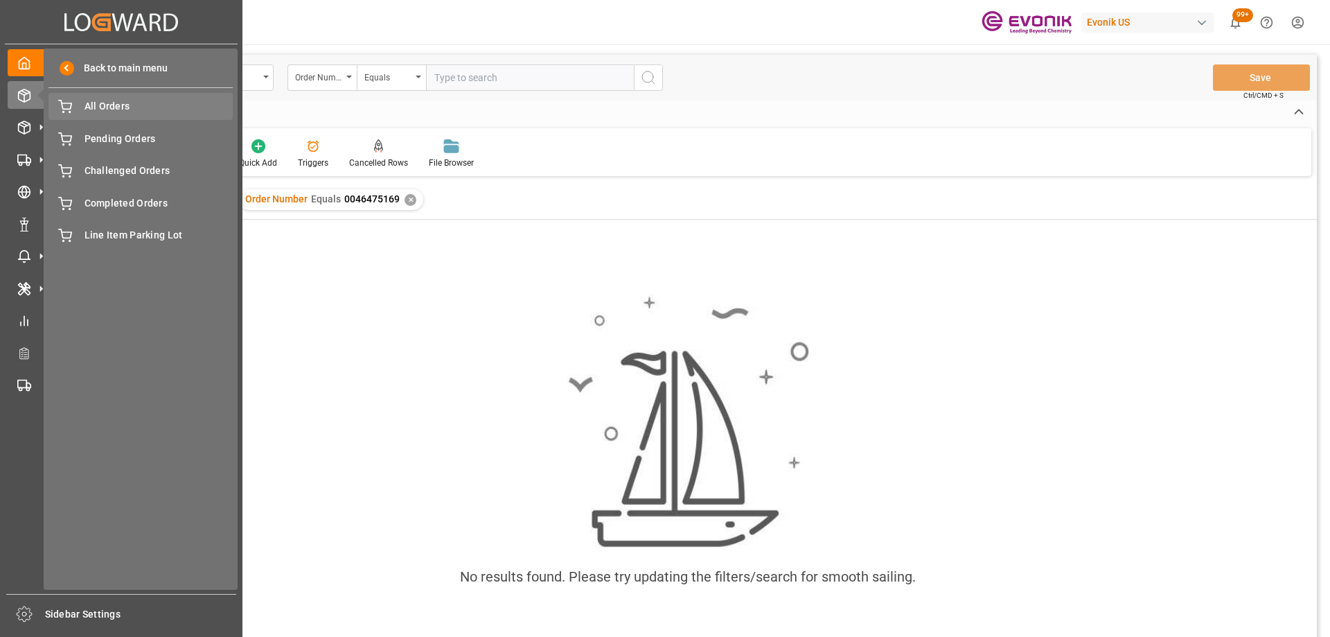
click at [100, 111] on span "All Orders" at bounding box center [159, 106] width 149 height 15
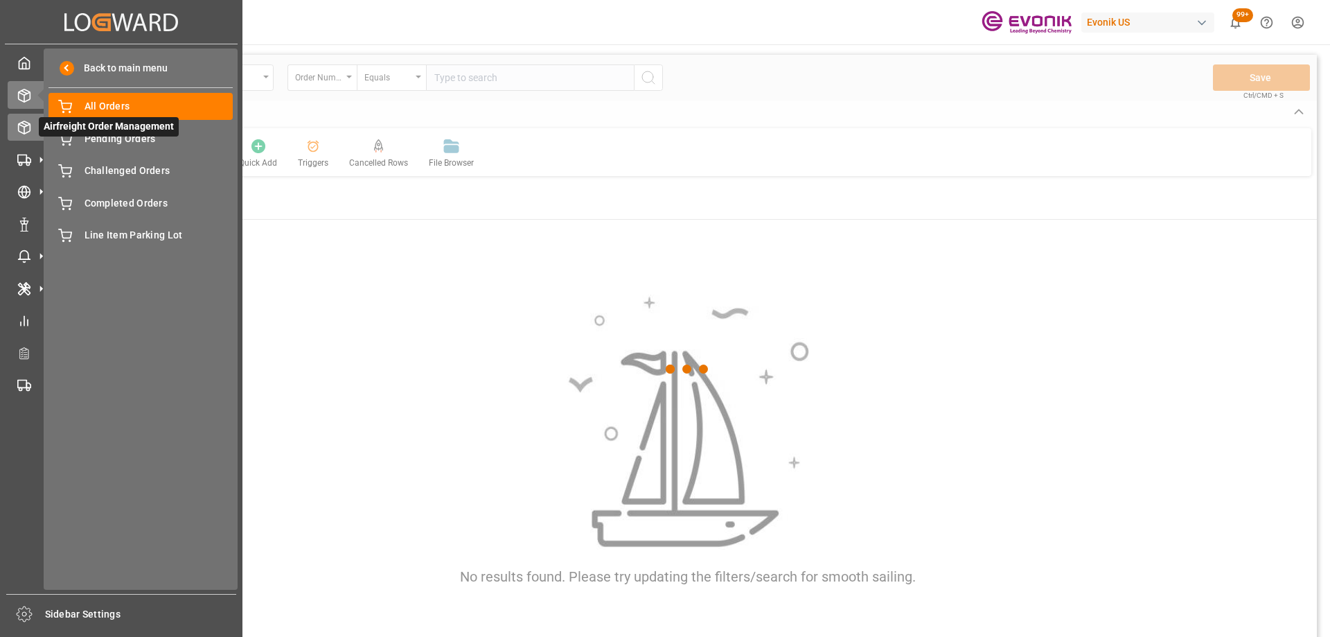
click at [28, 127] on icon at bounding box center [24, 128] width 14 height 14
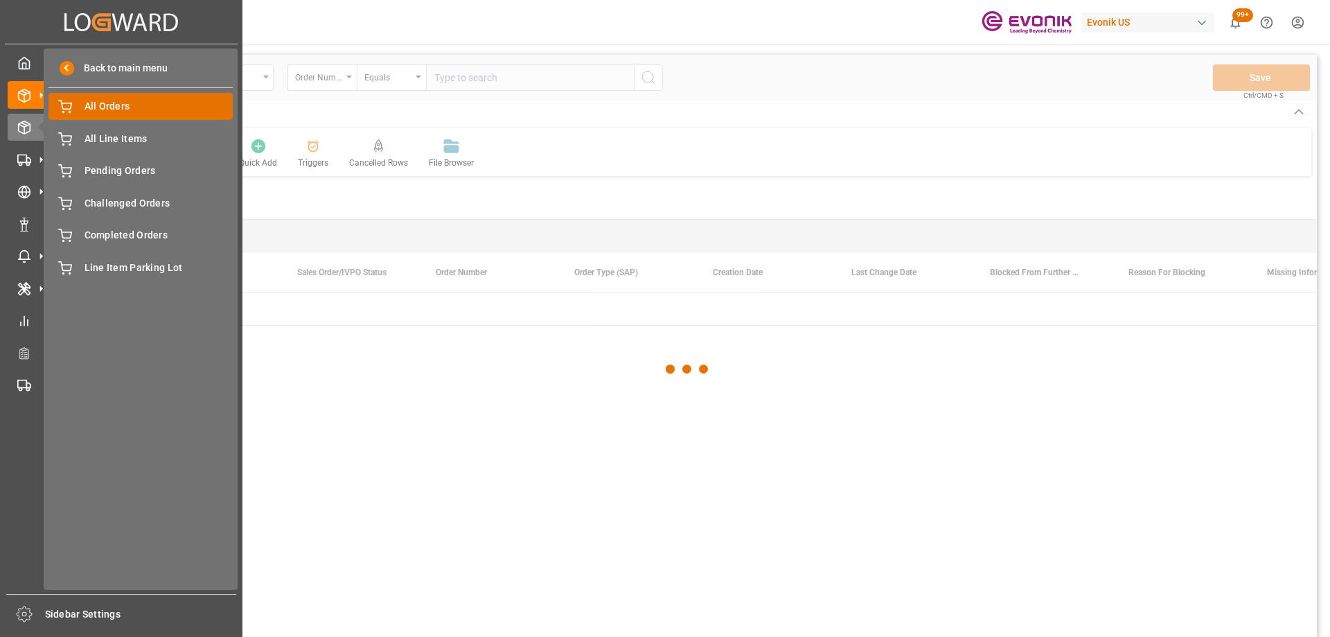
click at [109, 108] on span "All Orders" at bounding box center [159, 106] width 149 height 15
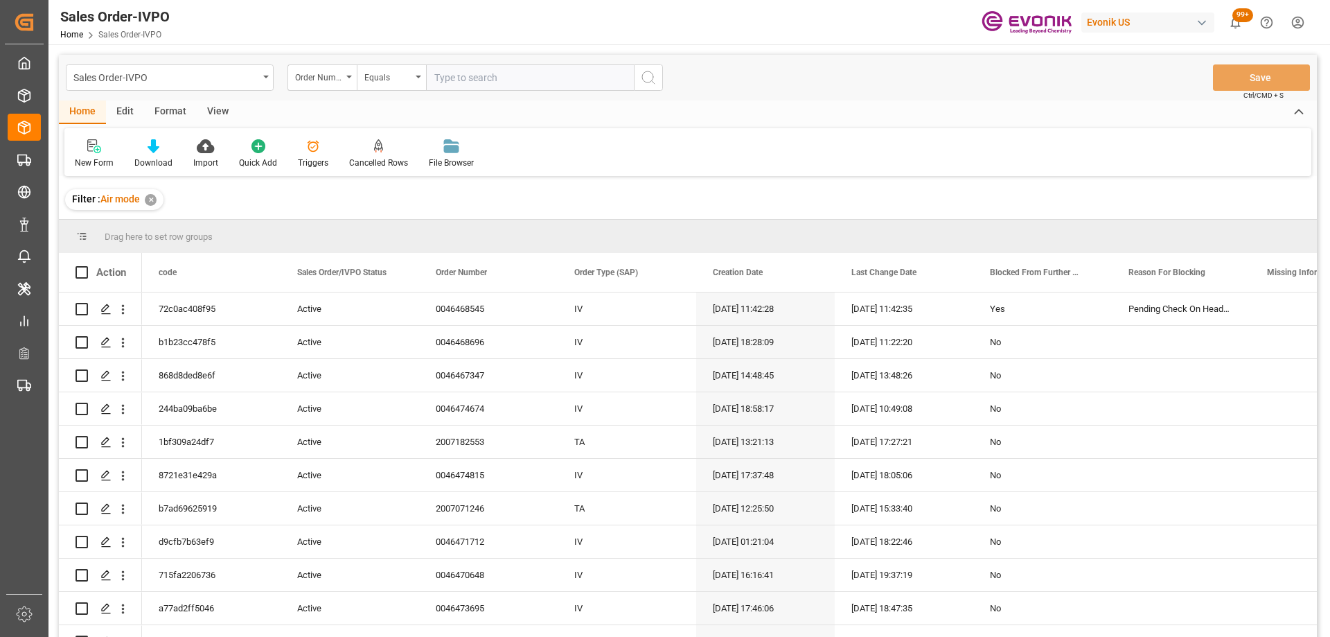
click at [470, 76] on input "text" at bounding box center [530, 77] width 208 height 26
paste input "46475169"
type input "0046475169"
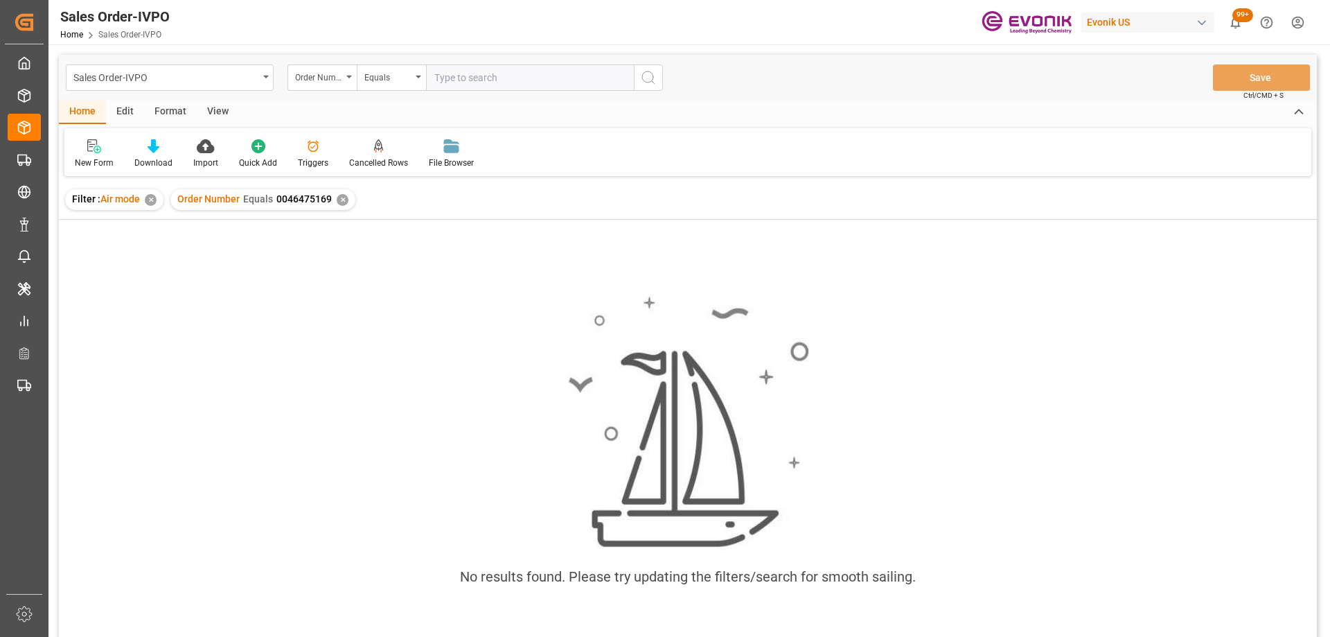
click at [151, 202] on div "✕" at bounding box center [151, 200] width 12 height 12
click at [1108, 245] on div "No results found. Please try updating the filters/search for smooth sailing." at bounding box center [688, 447] width 1258 height 454
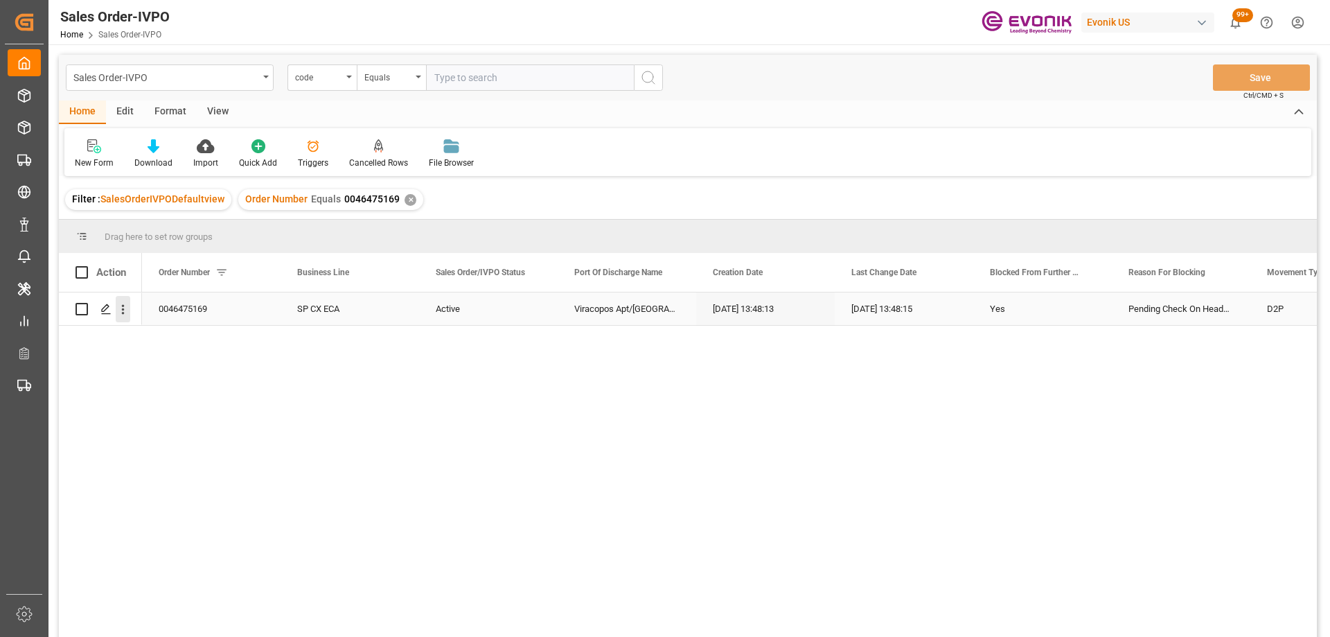
click at [127, 307] on icon "open menu" at bounding box center [123, 309] width 15 height 15
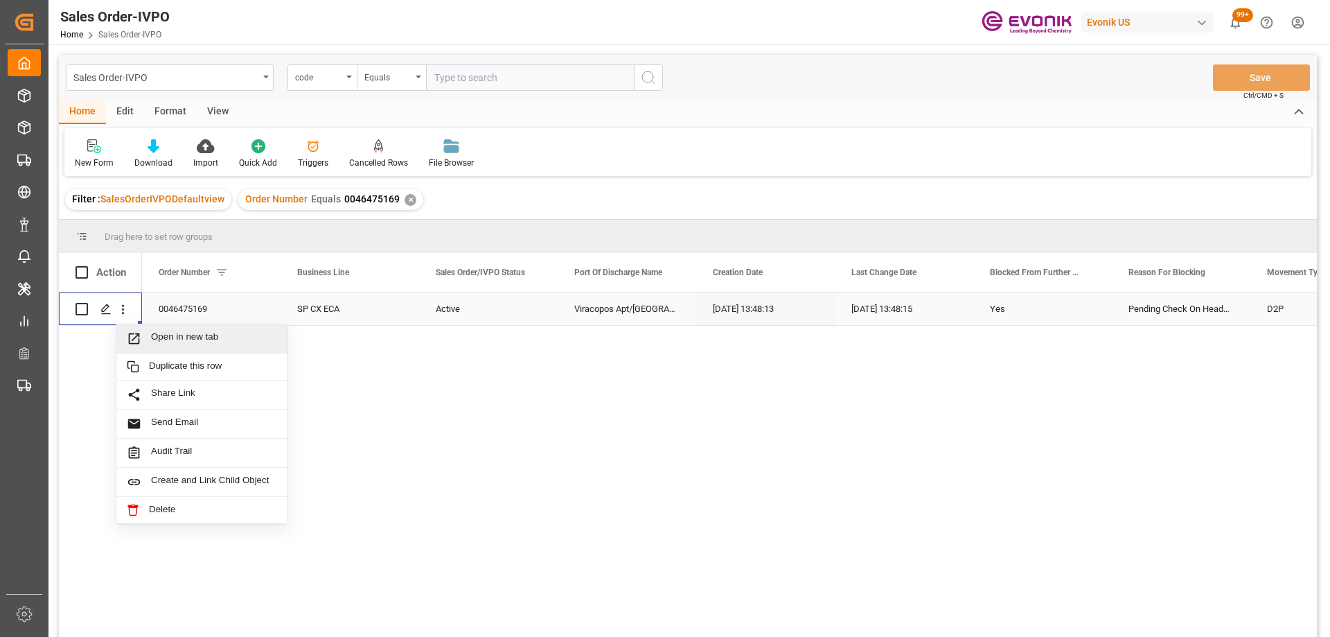
click at [187, 338] on span "Open in new tab" at bounding box center [214, 338] width 126 height 15
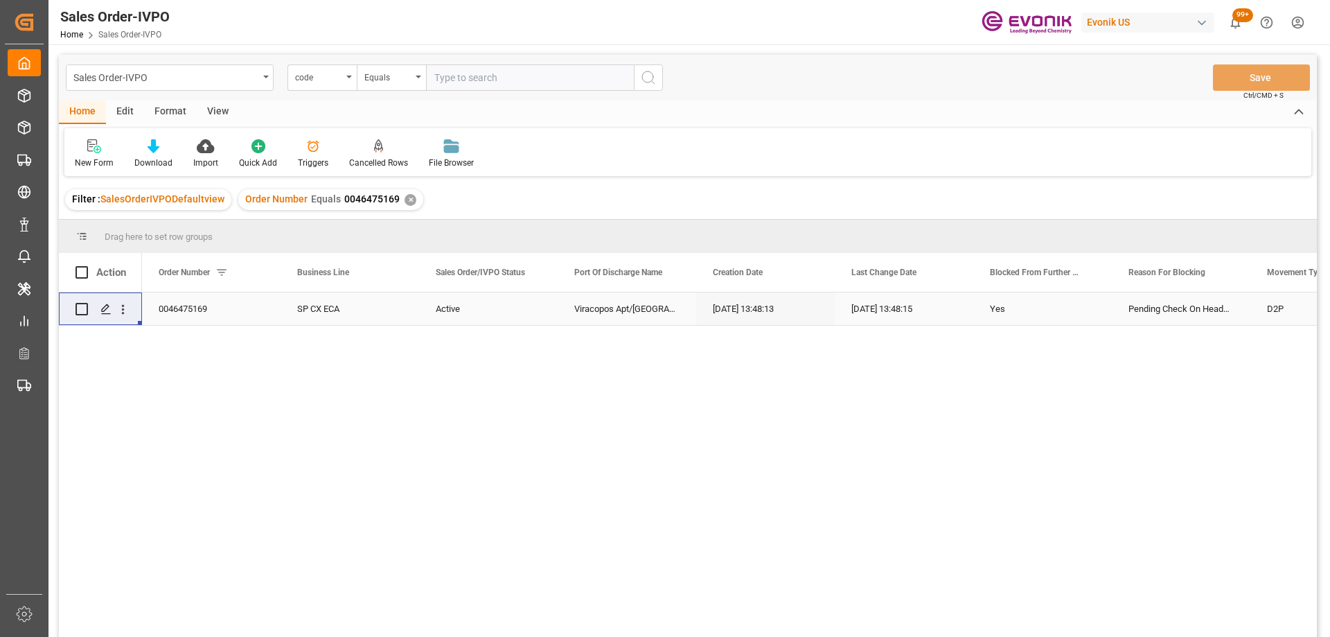
click at [456, 93] on div "Sales Order-IVPO code Equals Save Ctrl/CMD + S" at bounding box center [688, 78] width 1258 height 46
drag, startPoint x: 445, startPoint y: 74, endPoint x: 400, endPoint y: 85, distance: 45.7
click at [445, 74] on input "text" at bounding box center [530, 77] width 208 height 26
click at [321, 73] on div "code" at bounding box center [318, 76] width 47 height 16
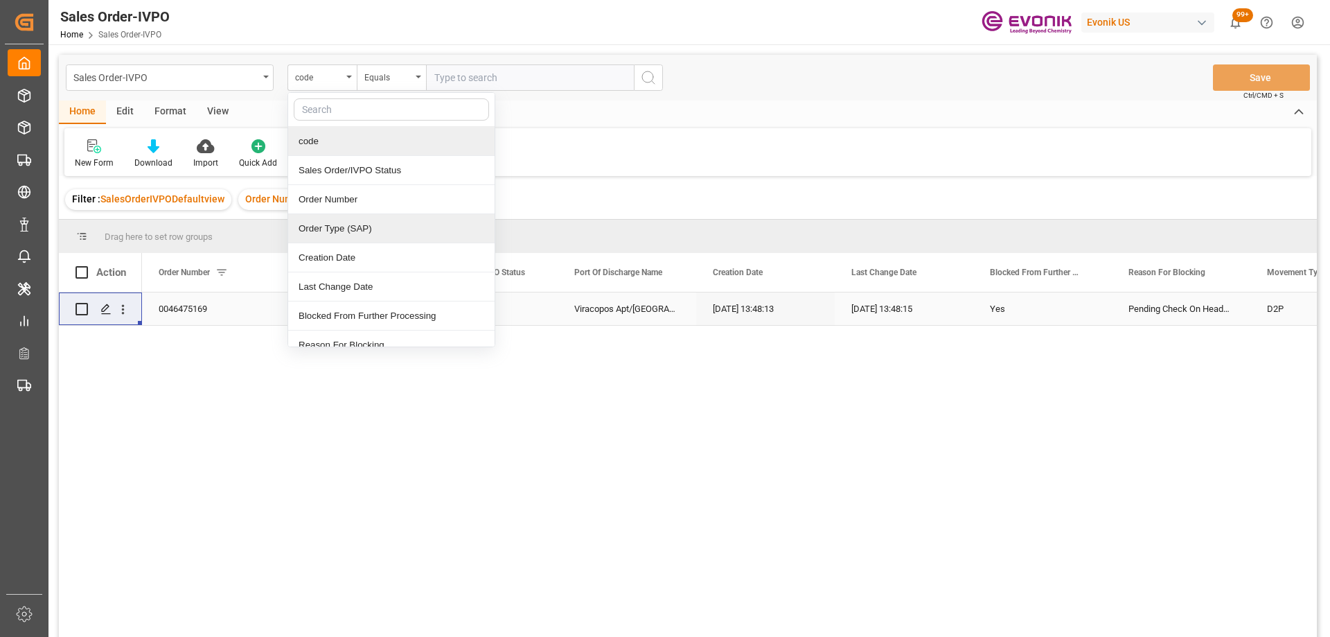
click at [327, 224] on div "Order Type (SAP)" at bounding box center [391, 228] width 206 height 29
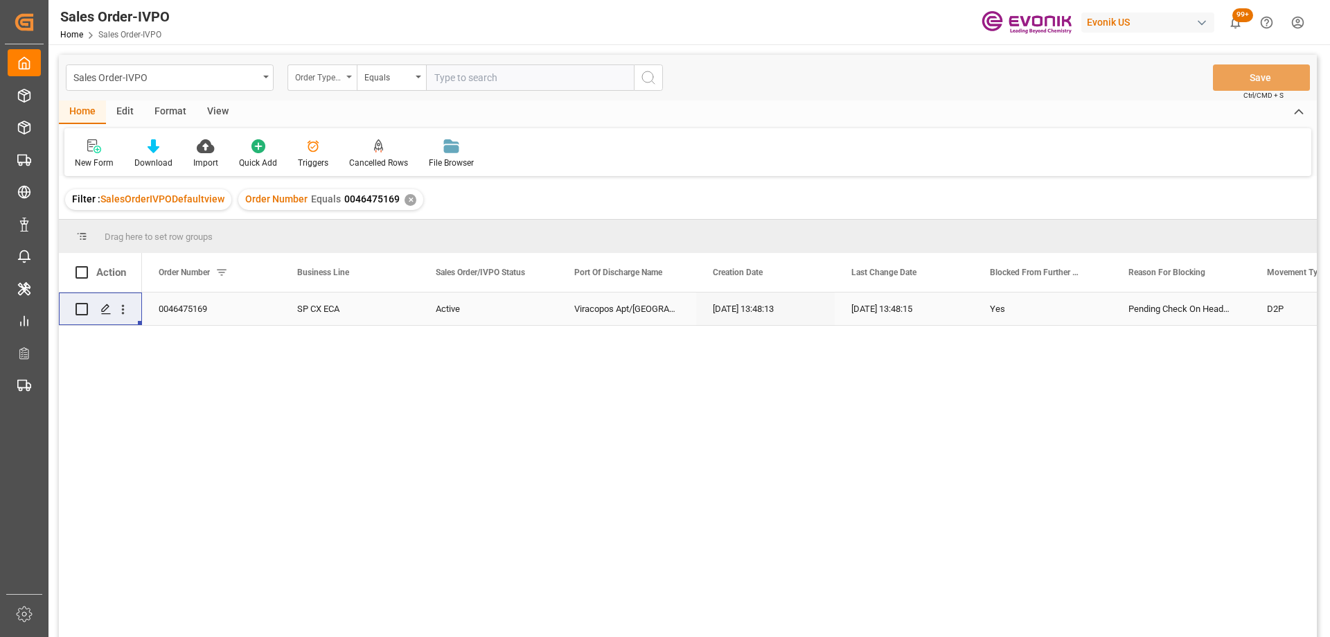
click at [328, 77] on div "Order Type (SAP)" at bounding box center [318, 76] width 47 height 16
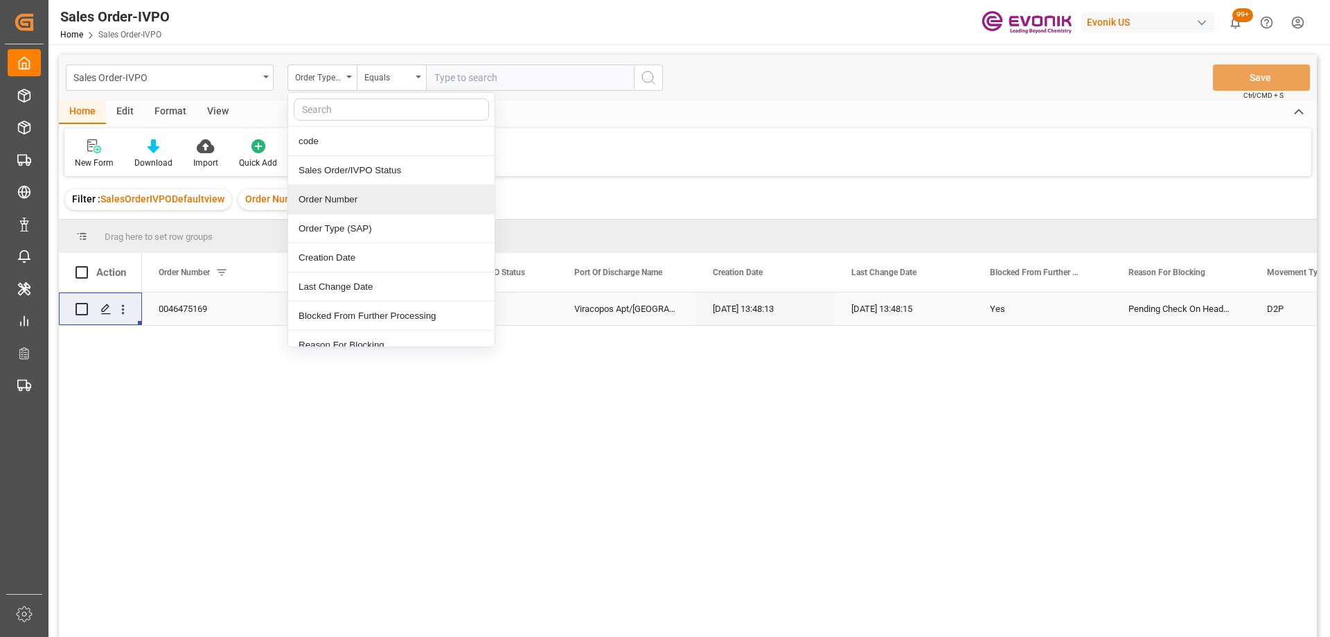
drag, startPoint x: 338, startPoint y: 194, endPoint x: 344, endPoint y: 174, distance: 21.0
click at [337, 192] on div "Order Number" at bounding box center [391, 199] width 206 height 29
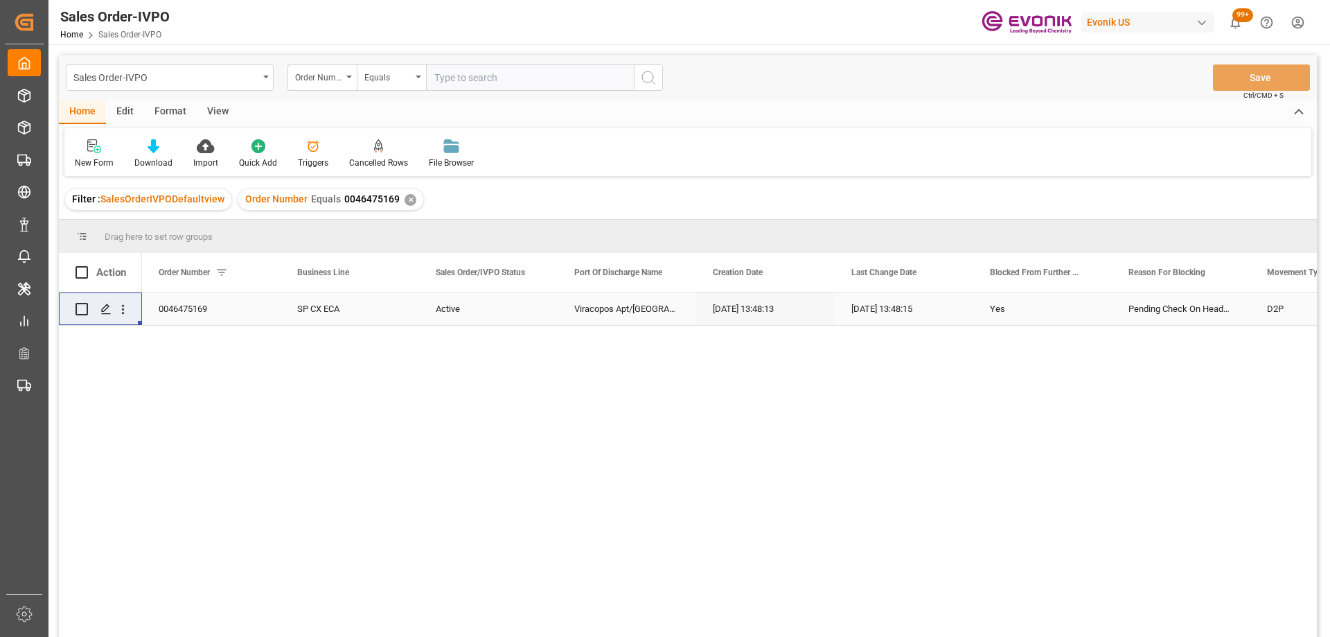
click at [494, 84] on input "text" at bounding box center [530, 77] width 208 height 26
paste input "0046474294"
type input "0046474294"
click at [637, 69] on button "search button" at bounding box center [648, 77] width 29 height 26
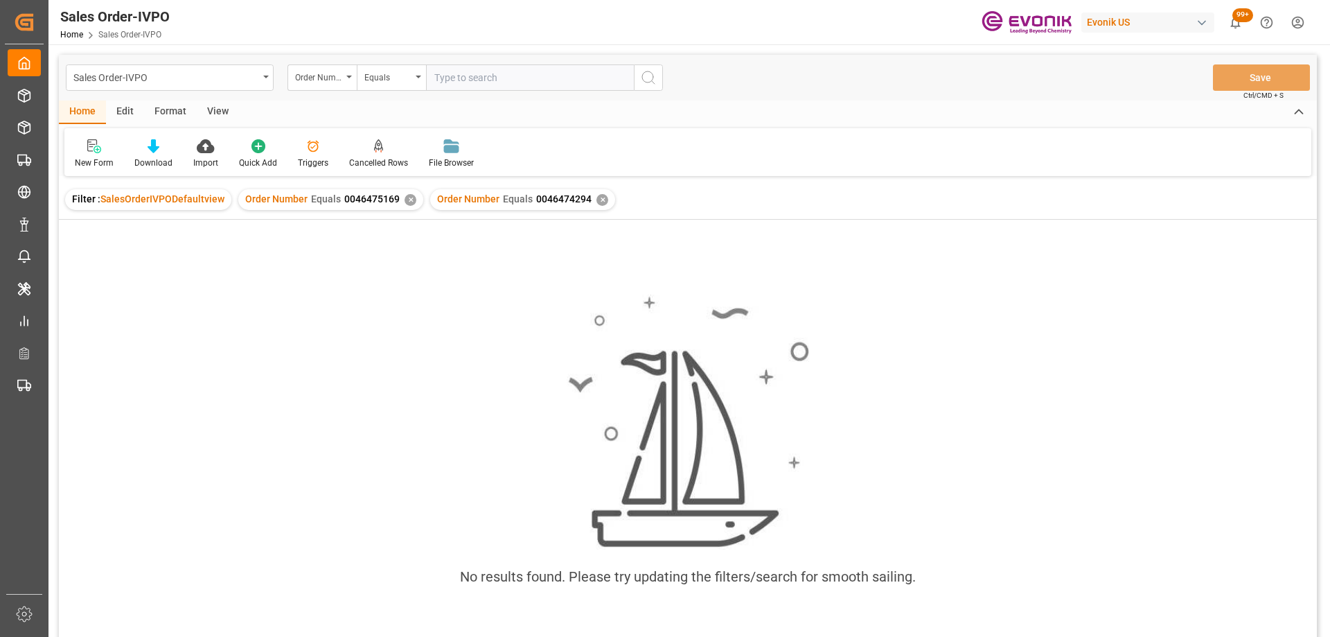
click at [414, 202] on div "Order Number Equals 0046475169 ✕" at bounding box center [330, 199] width 185 height 21
click at [410, 195] on div "Order Number Equals 0046475169 ✕" at bounding box center [330, 199] width 185 height 21
click at [405, 199] on div "✕" at bounding box center [411, 200] width 12 height 12
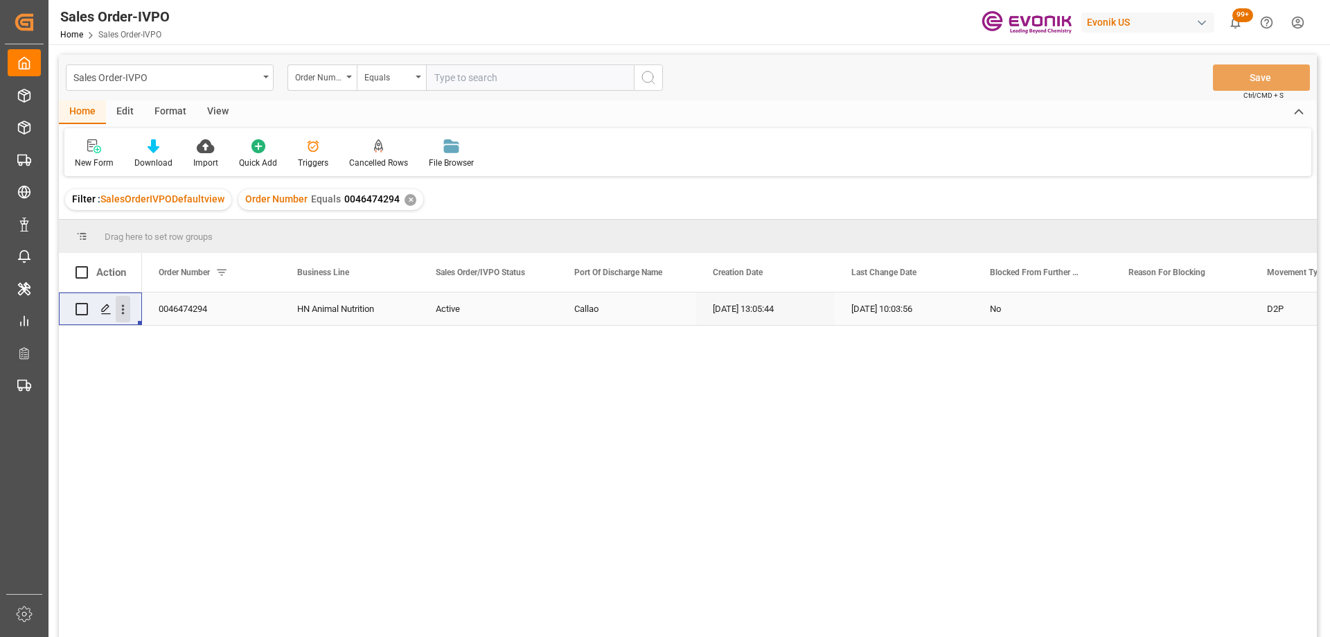
click at [125, 312] on icon "open menu" at bounding box center [123, 309] width 15 height 15
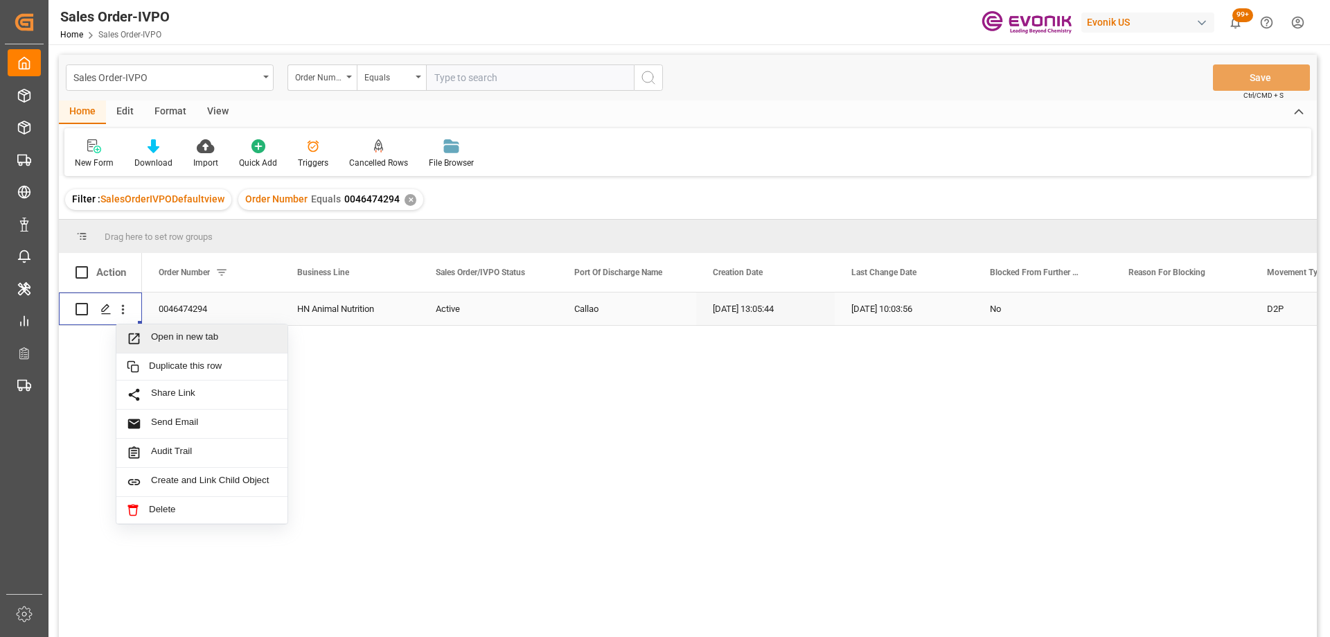
click at [154, 331] on span "Open in new tab" at bounding box center [214, 338] width 126 height 15
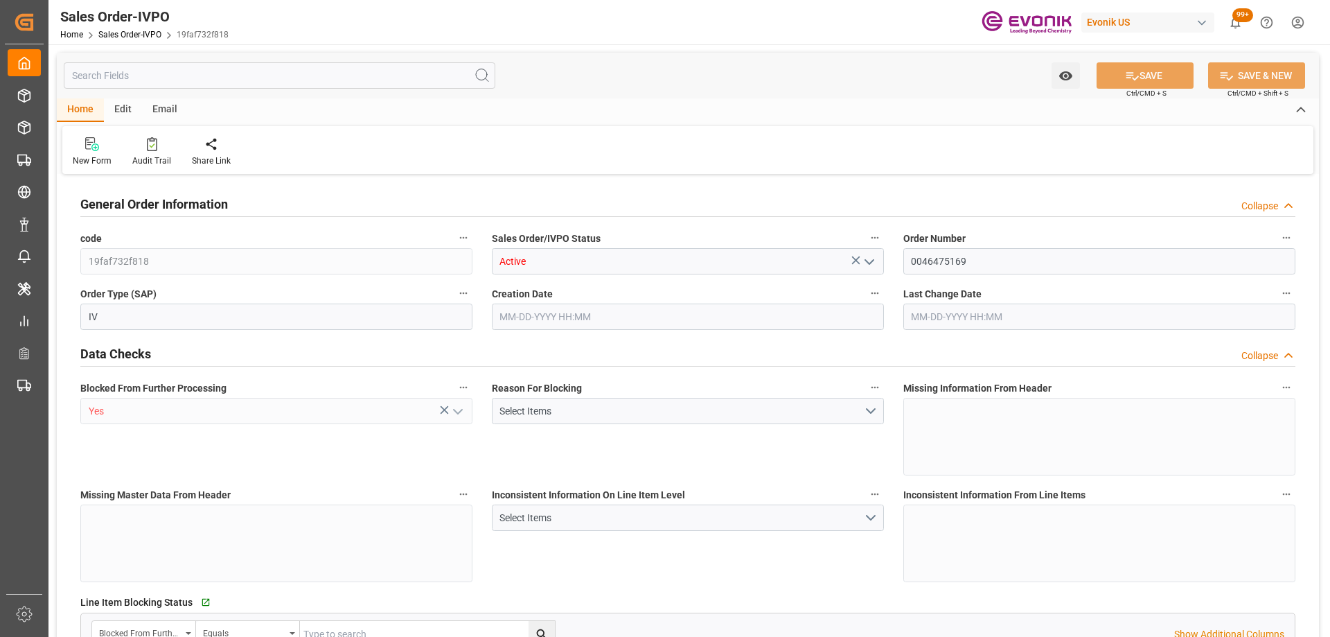
type input "BRVCP"
type input "2669.55"
type input "1"
type input "228.72"
type input "[DATE] 13:48"
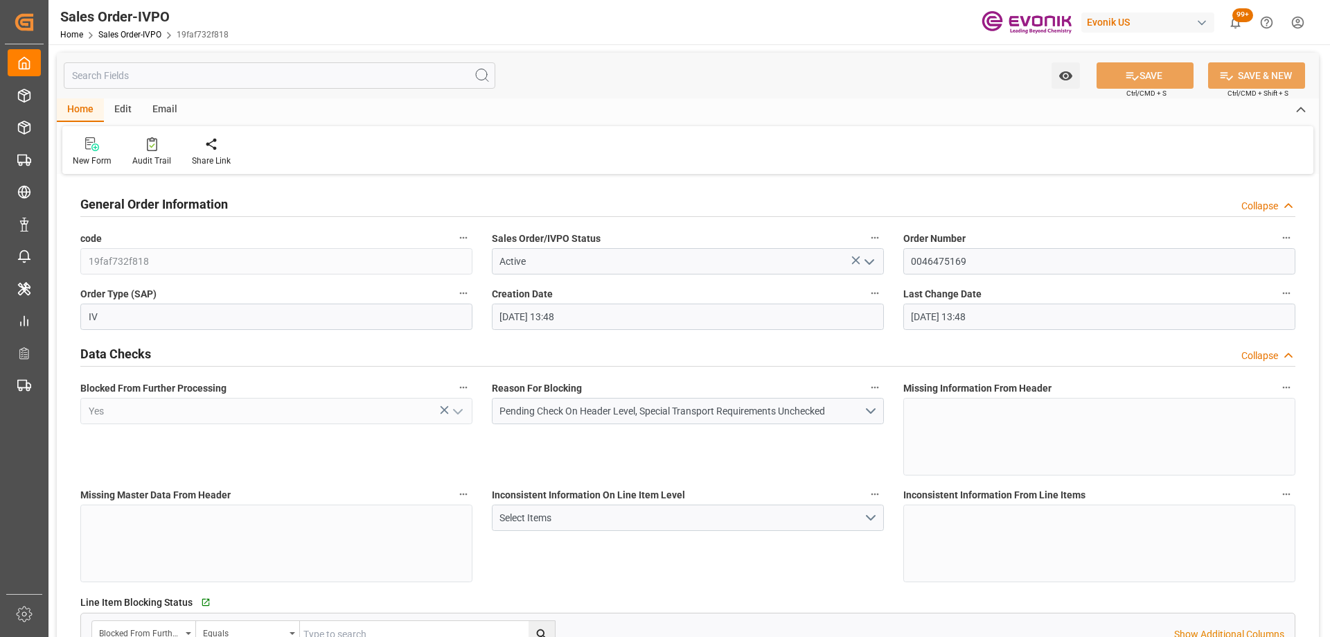
type input "[DATE] 13:48"
type input "PECLL"
type input "0"
type input "1"
type input "2"
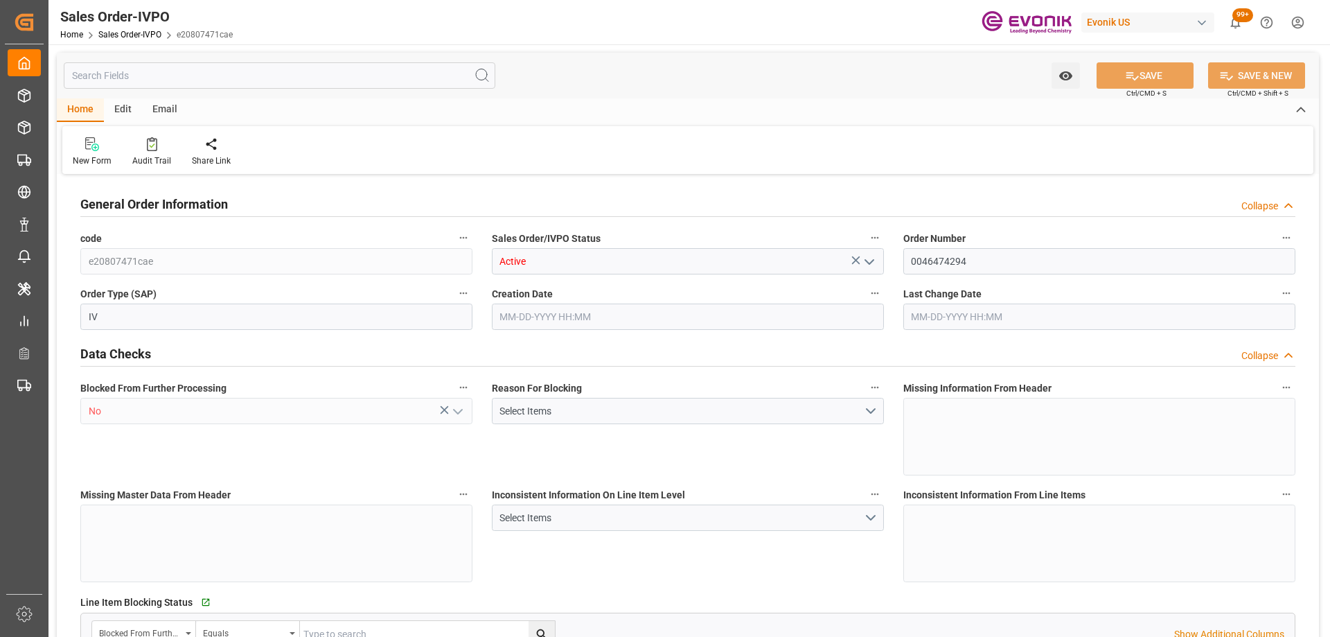
type input "7"
type input "20540"
type input "198.16"
type input "17000"
type input "30"
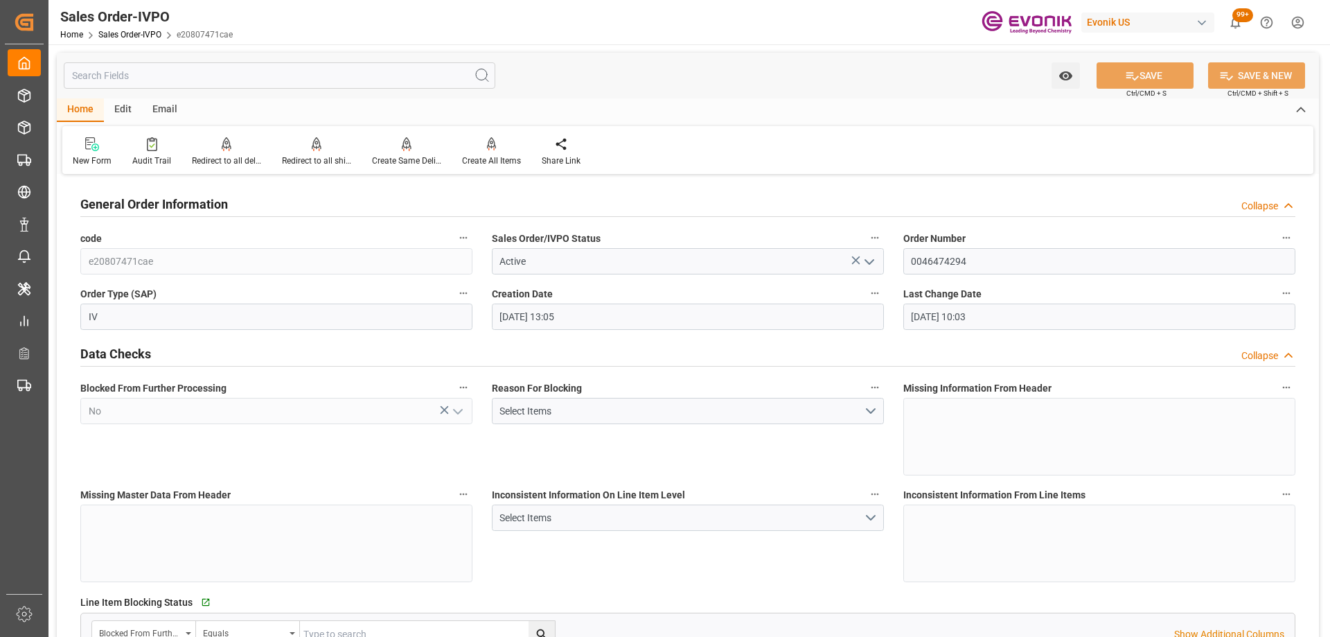
type input "[DATE] 13:05"
type input "[DATE] 10:03"
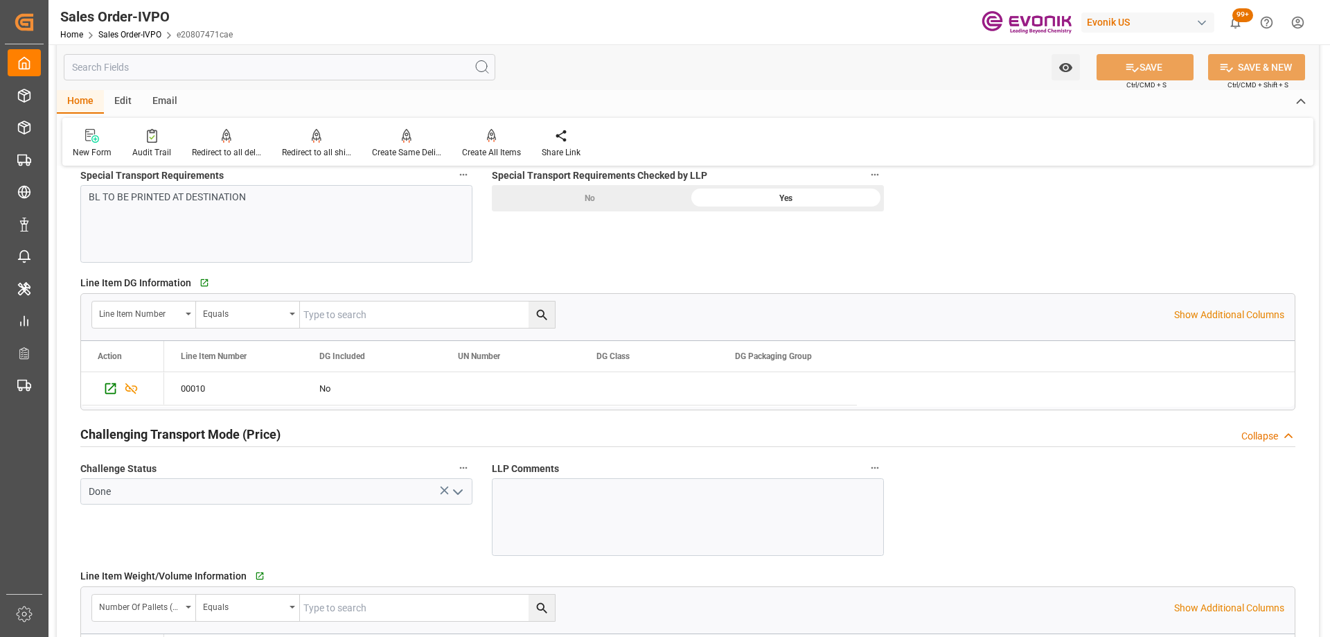
scroll to position [1871, 0]
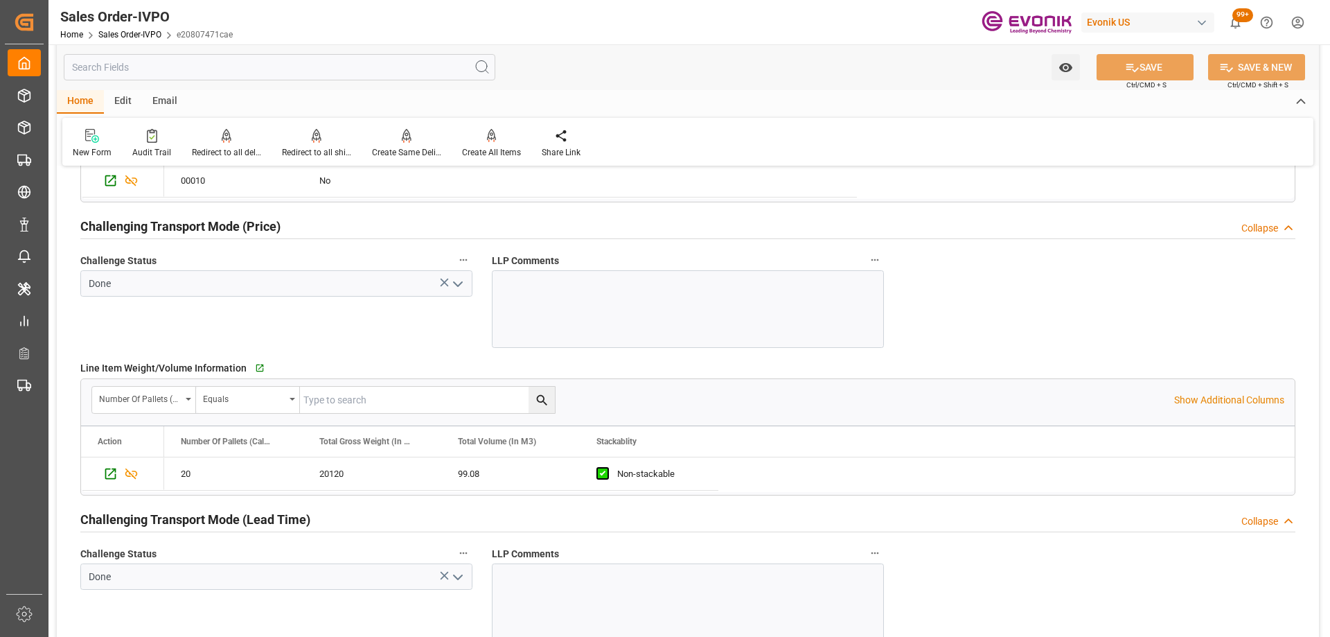
click at [391, 337] on div "Challenge Status Done" at bounding box center [277, 299] width 412 height 107
drag, startPoint x: 439, startPoint y: 438, endPoint x: 637, endPoint y: 441, distance: 197.5
click at [637, 441] on div at bounding box center [637, 441] width 6 height 30
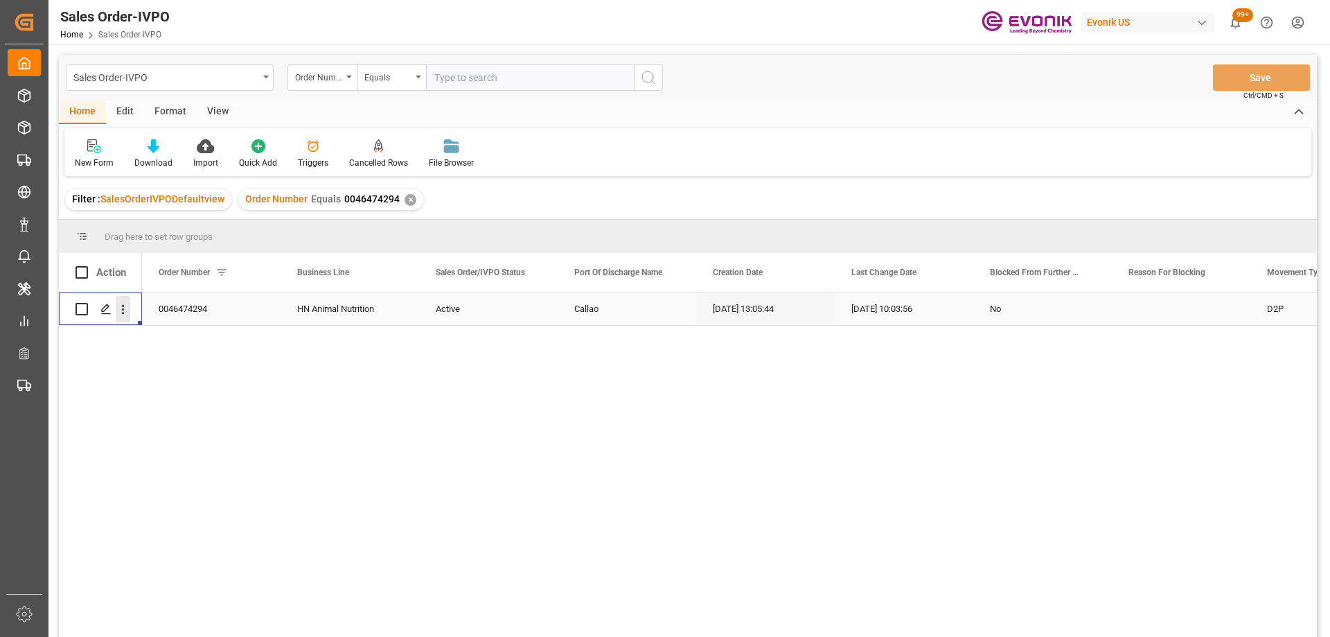
click at [130, 310] on icon "open menu" at bounding box center [123, 309] width 15 height 15
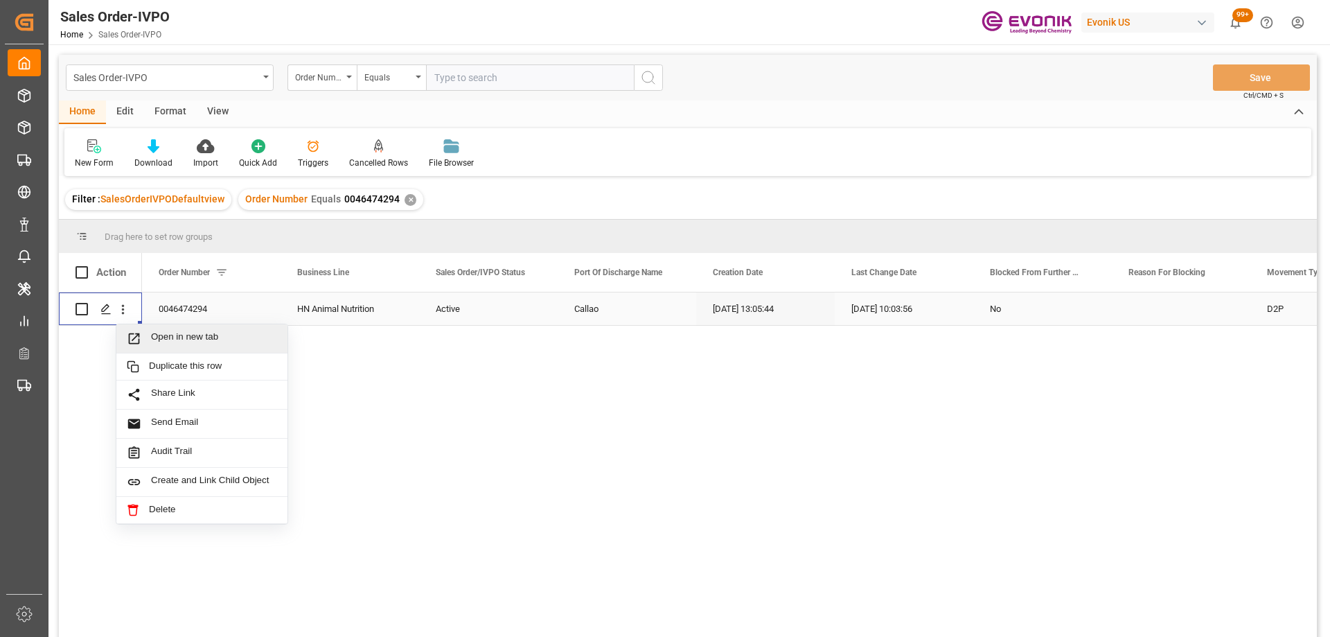
click at [171, 337] on span "Open in new tab" at bounding box center [214, 338] width 126 height 15
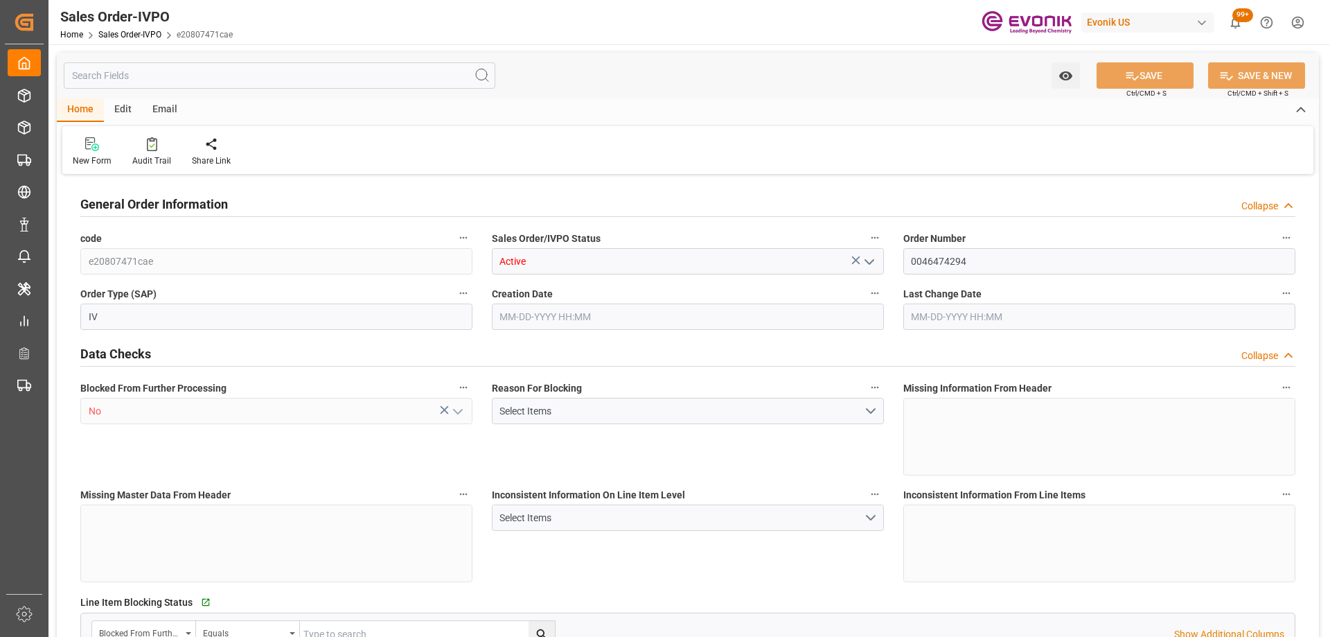
type input "PECLL"
type input "0"
type input "1"
type input "2"
type input "7"
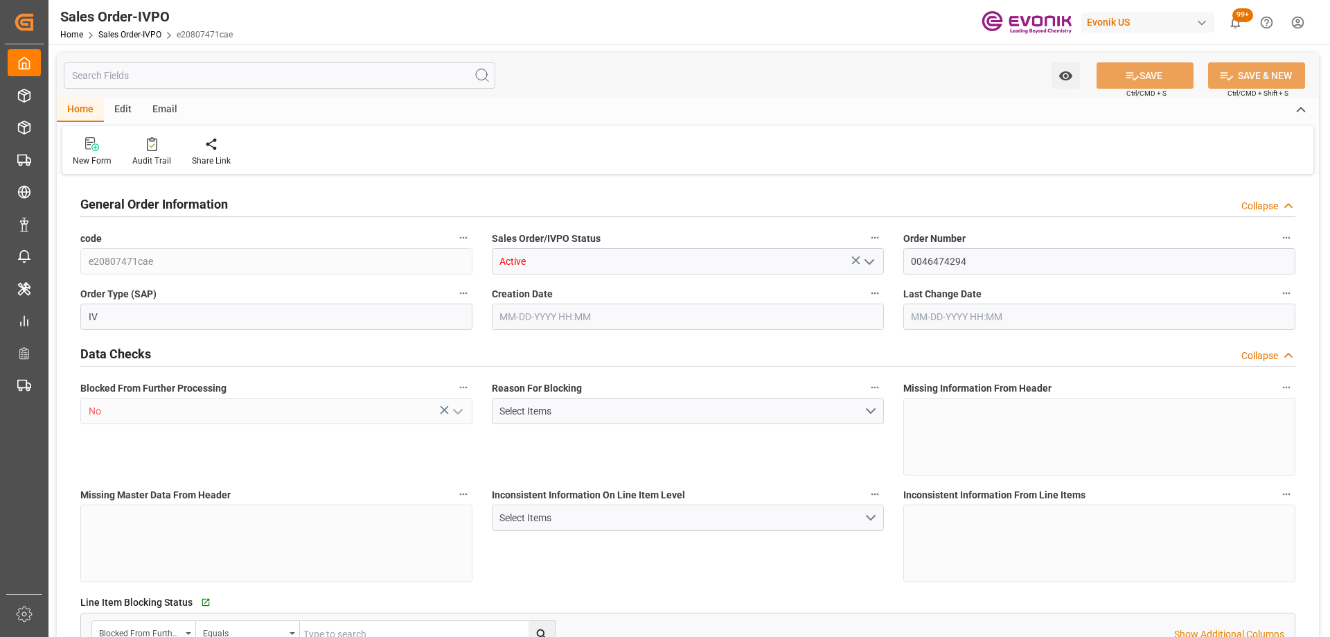
type input "20540"
type input "198.16"
type input "17000"
type input "30"
type input "09-22-2025 13:05"
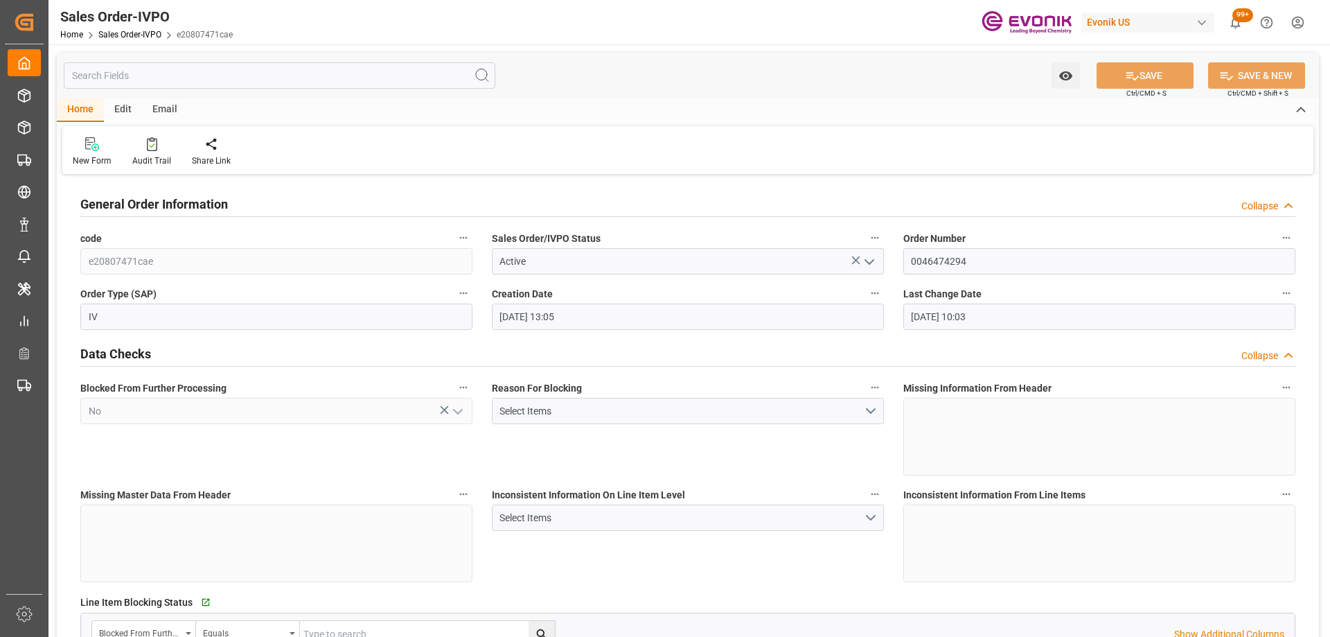
type input "[DATE] 10:03"
click at [317, 152] on div "Redirect to all shipments" at bounding box center [317, 151] width 90 height 30
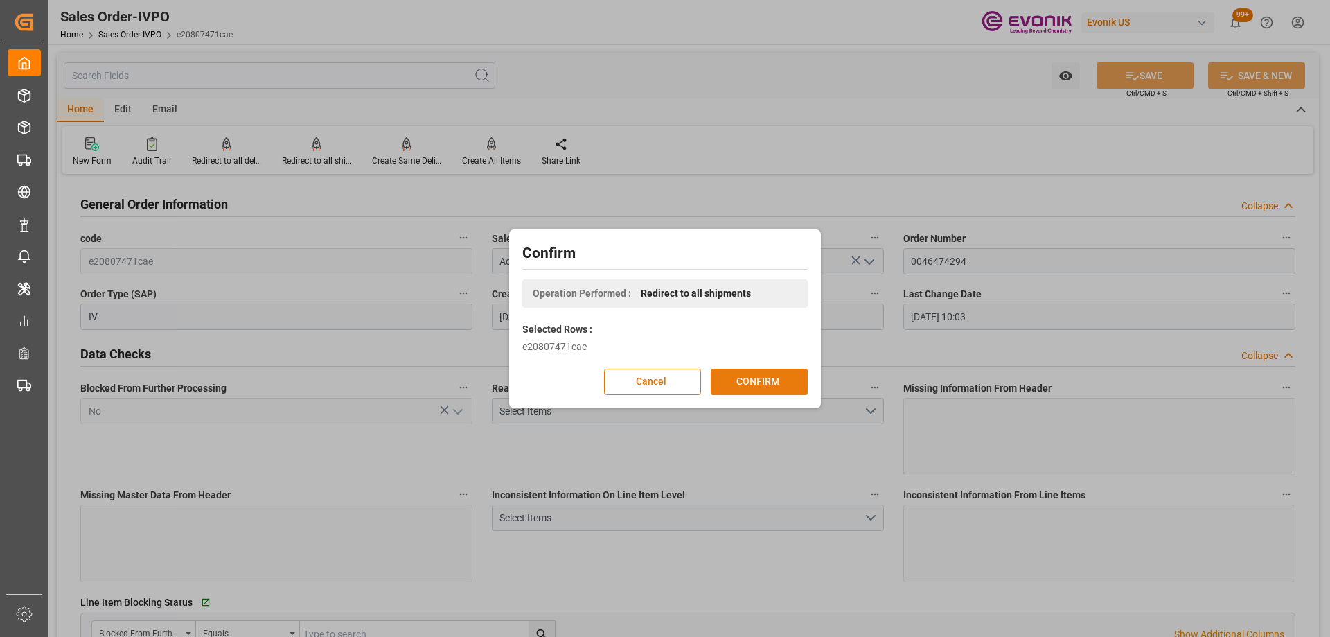
click at [765, 384] on button "CONFIRM" at bounding box center [759, 382] width 97 height 26
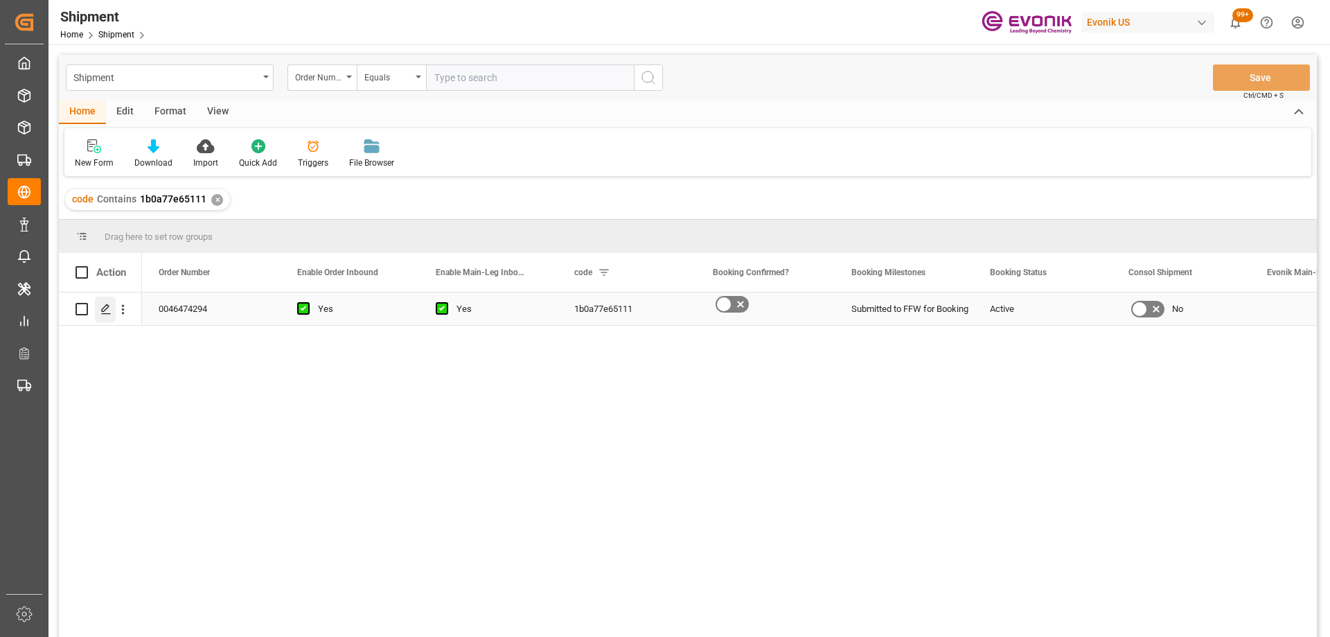
click at [104, 309] on icon "Press SPACE to select this row." at bounding box center [105, 308] width 11 height 11
